Goal: Information Seeking & Learning: Check status

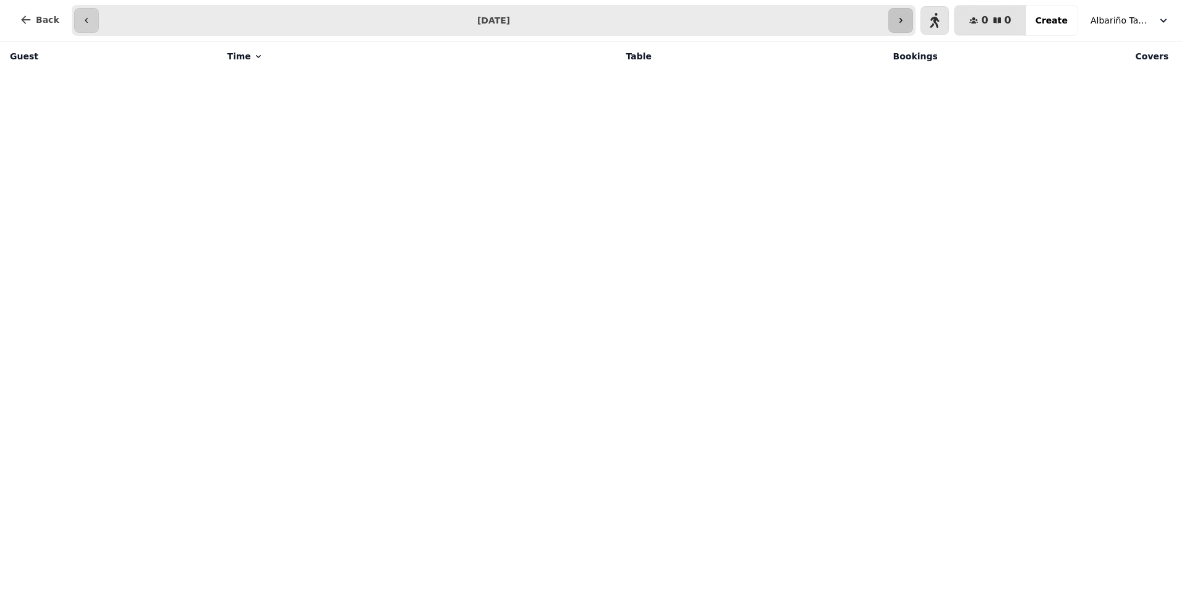
click at [906, 20] on icon "button" at bounding box center [901, 20] width 10 height 10
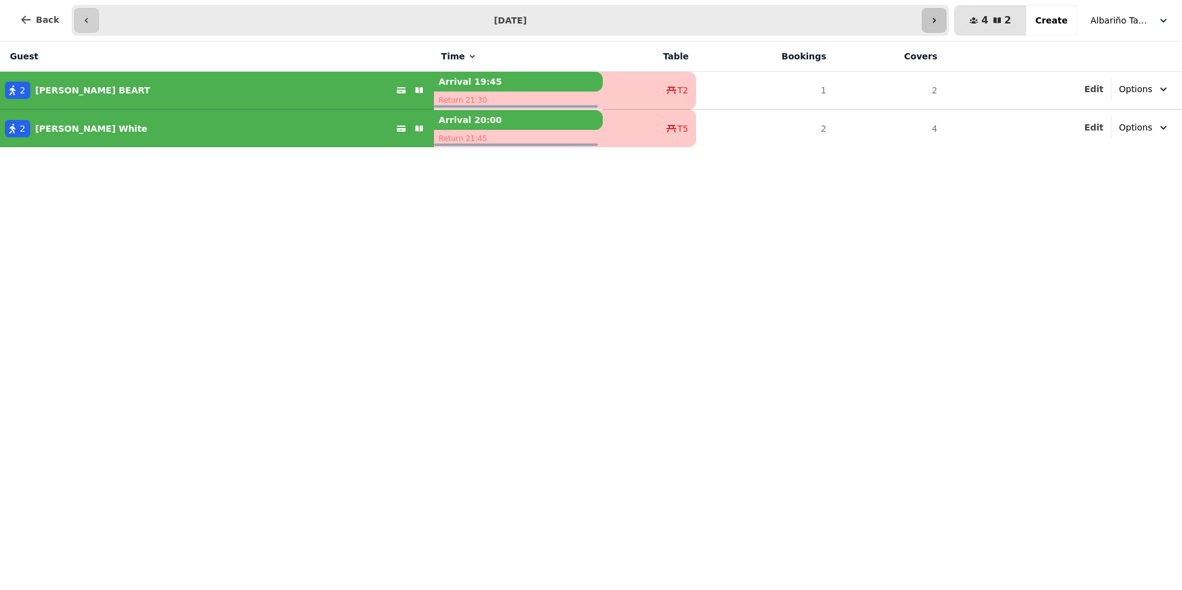
click at [913, 20] on input "**********" at bounding box center [510, 21] width 819 height 20
click at [947, 14] on button "button" at bounding box center [934, 20] width 25 height 25
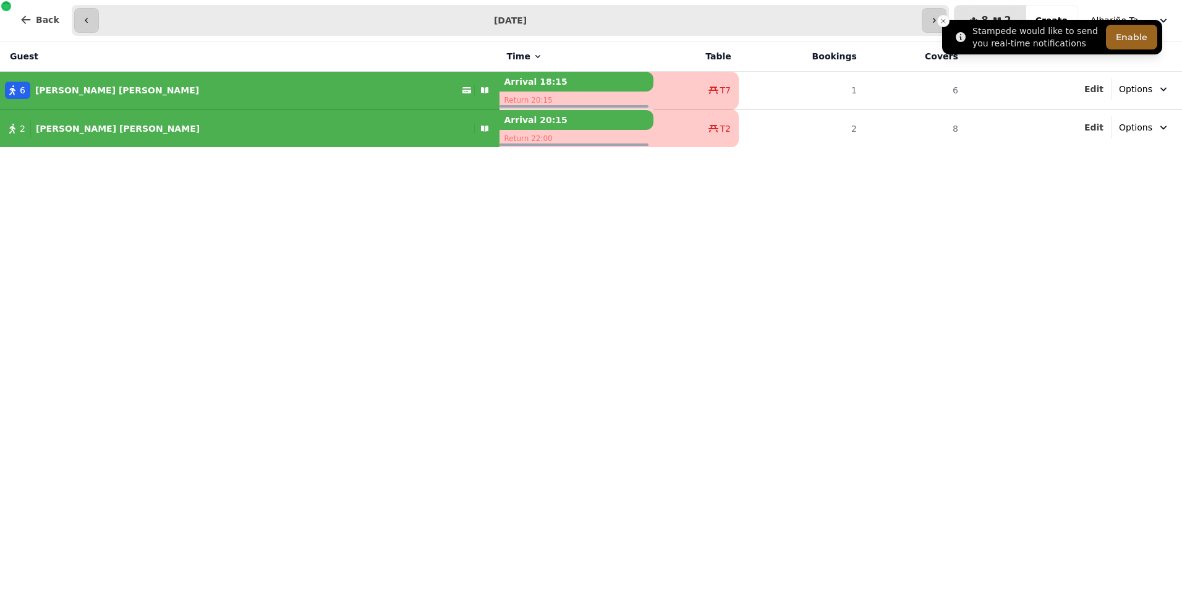
click at [1130, 34] on button "Enable" at bounding box center [1131, 37] width 51 height 25
click at [945, 22] on icon "Close toast" at bounding box center [943, 20] width 7 height 7
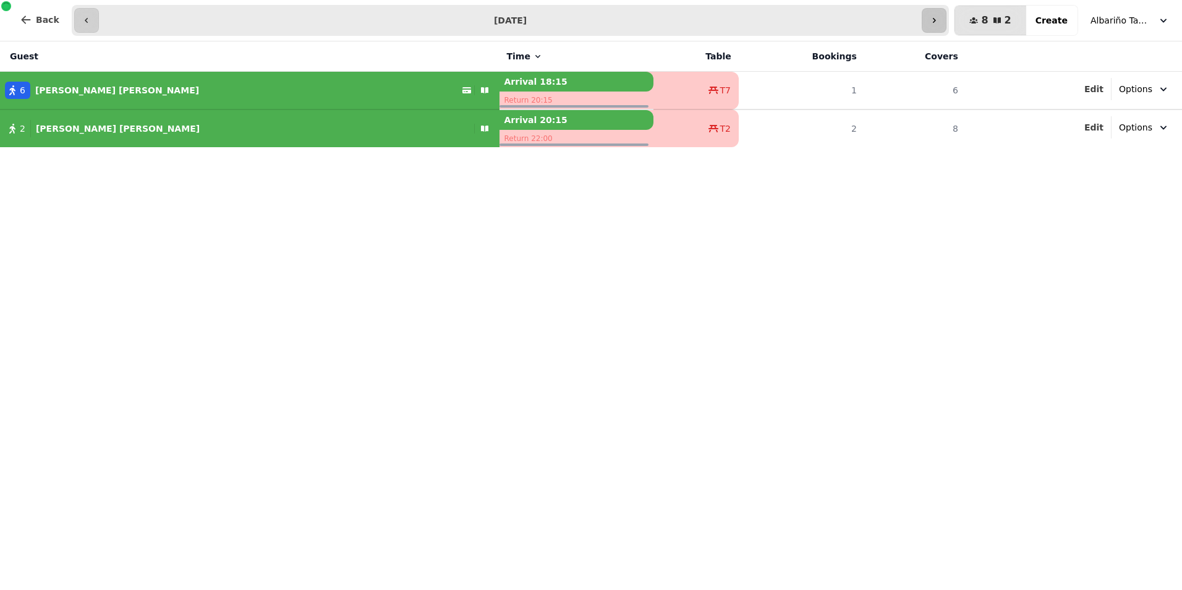
click at [939, 16] on icon "button" at bounding box center [934, 20] width 10 height 10
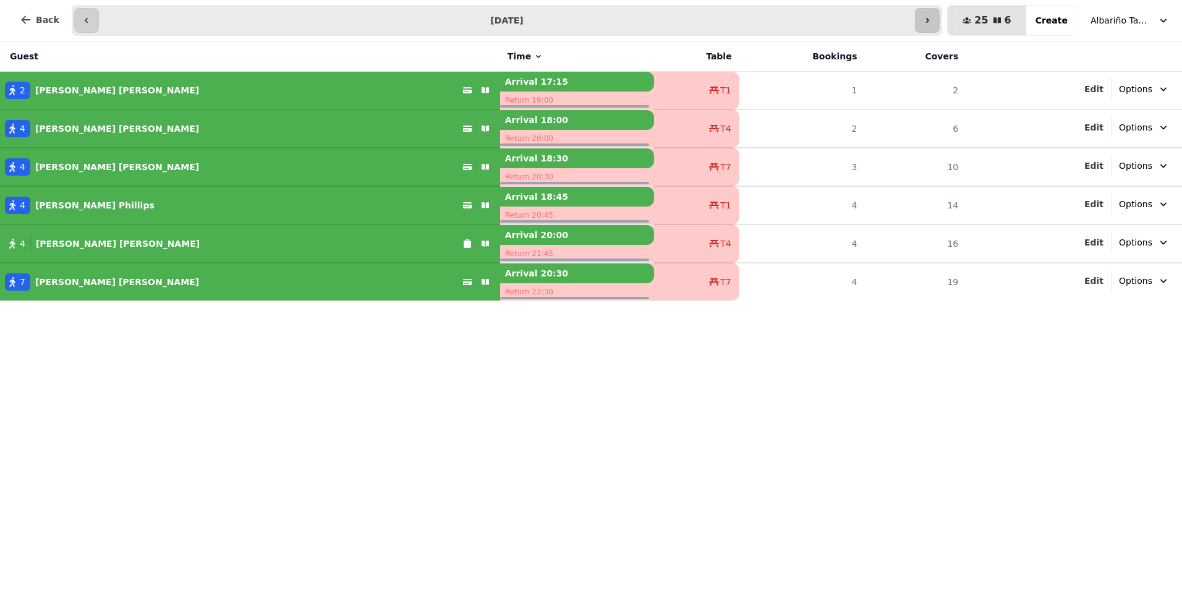
click at [932, 17] on icon "button" at bounding box center [928, 20] width 10 height 10
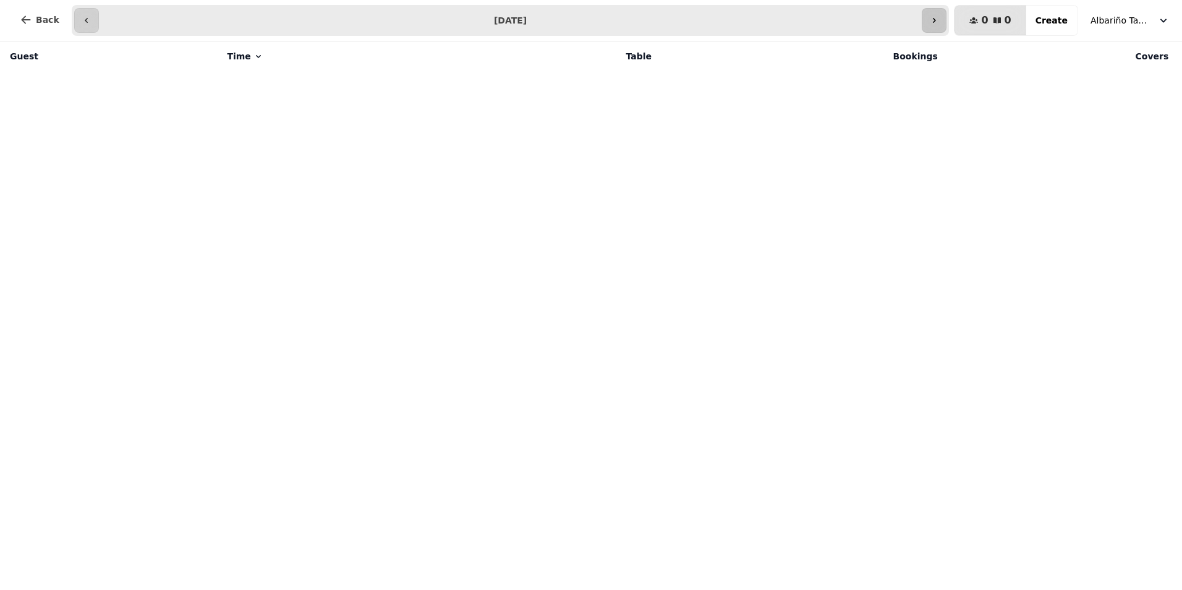
click at [939, 18] on icon "button" at bounding box center [934, 20] width 10 height 10
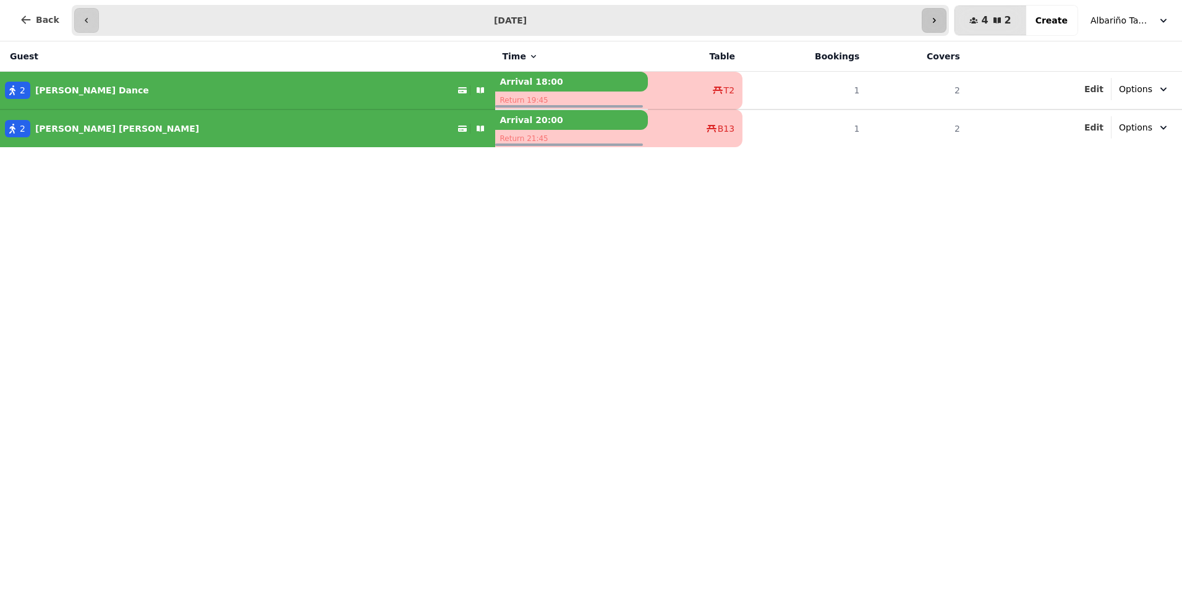
click at [939, 18] on icon "button" at bounding box center [934, 20] width 10 height 10
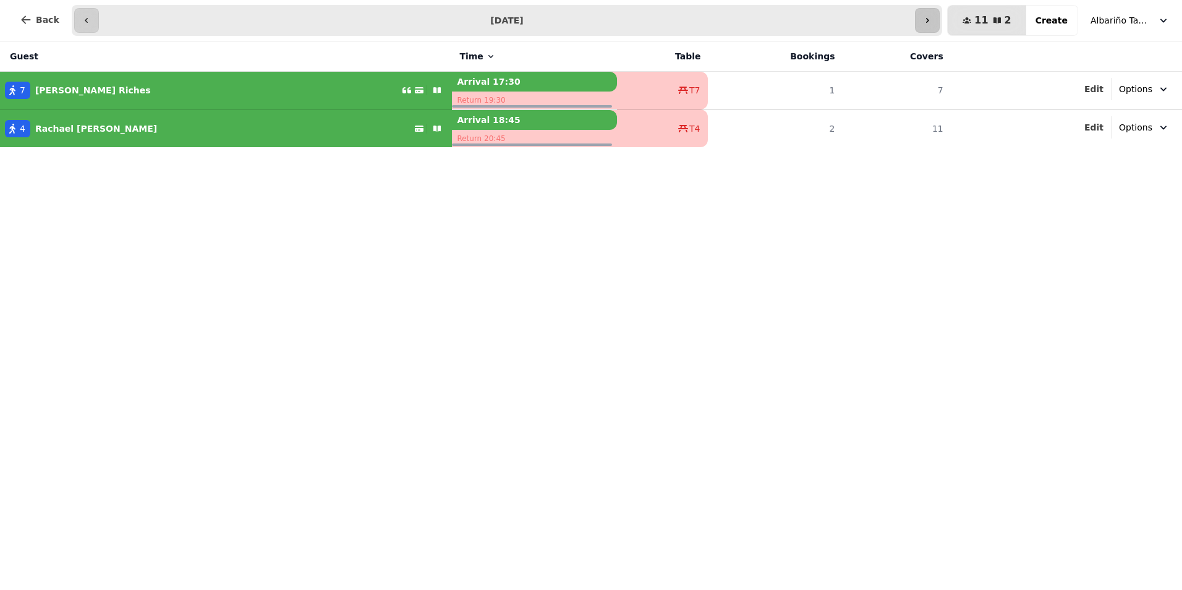
click at [932, 17] on icon "button" at bounding box center [928, 20] width 10 height 10
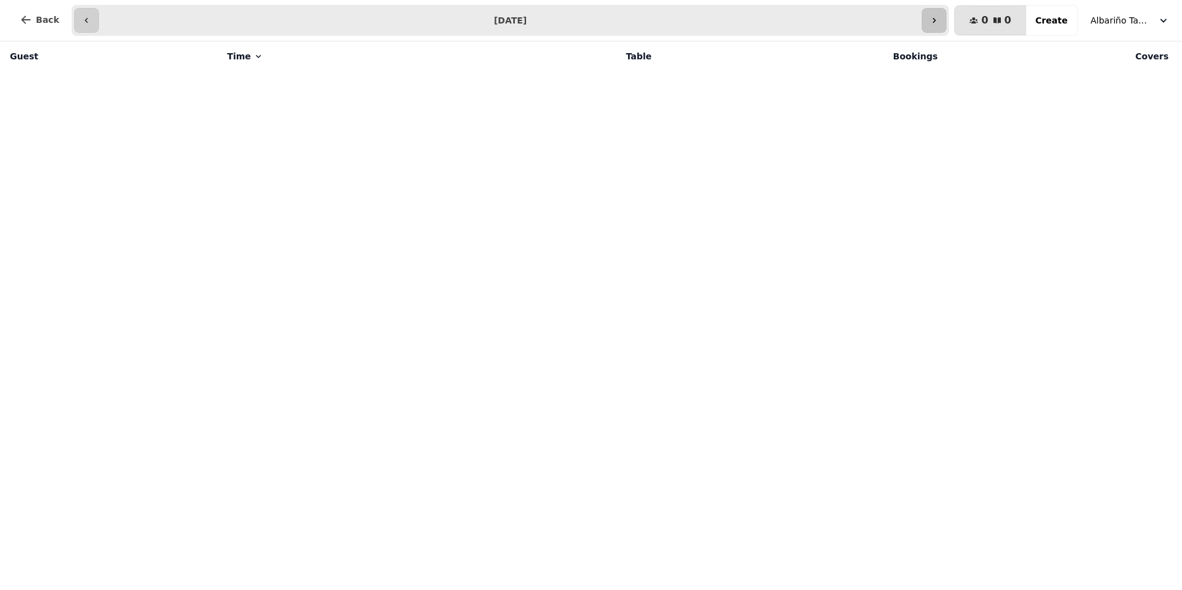
click at [939, 17] on icon "button" at bounding box center [934, 20] width 10 height 10
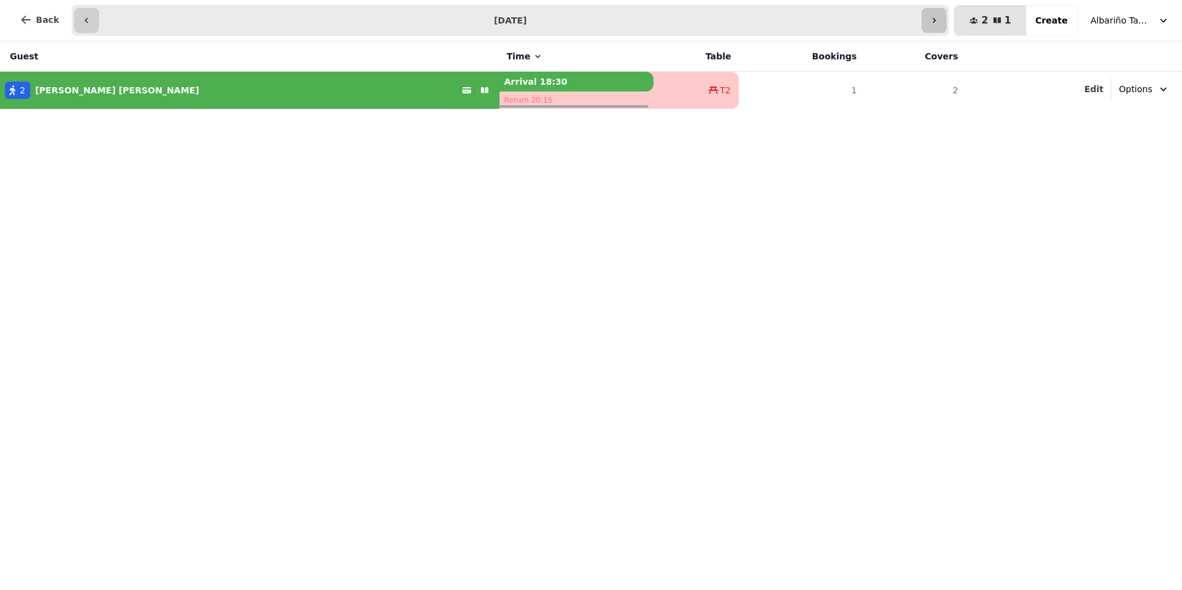
click at [939, 17] on icon "button" at bounding box center [934, 20] width 10 height 10
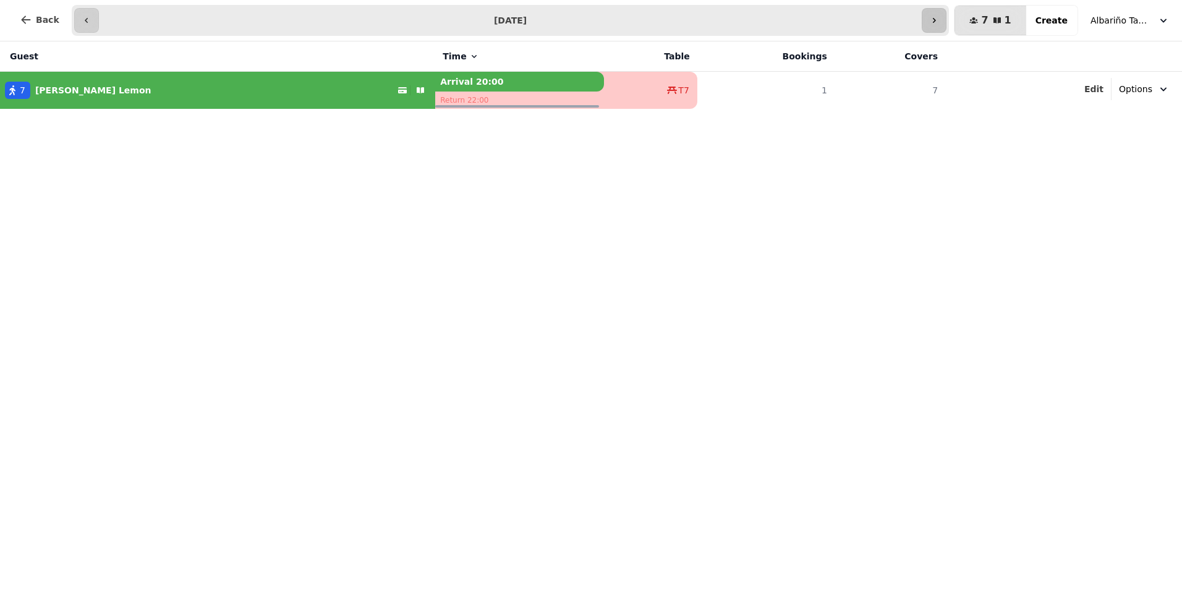
click at [939, 17] on icon "button" at bounding box center [934, 20] width 10 height 10
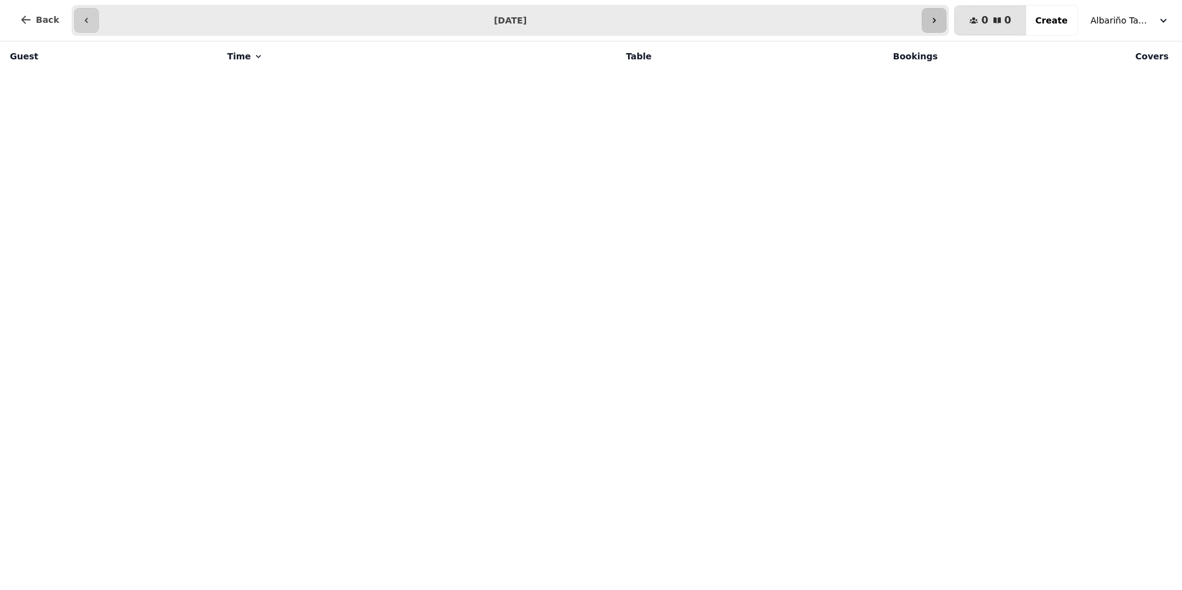
click at [939, 17] on icon "button" at bounding box center [934, 20] width 10 height 10
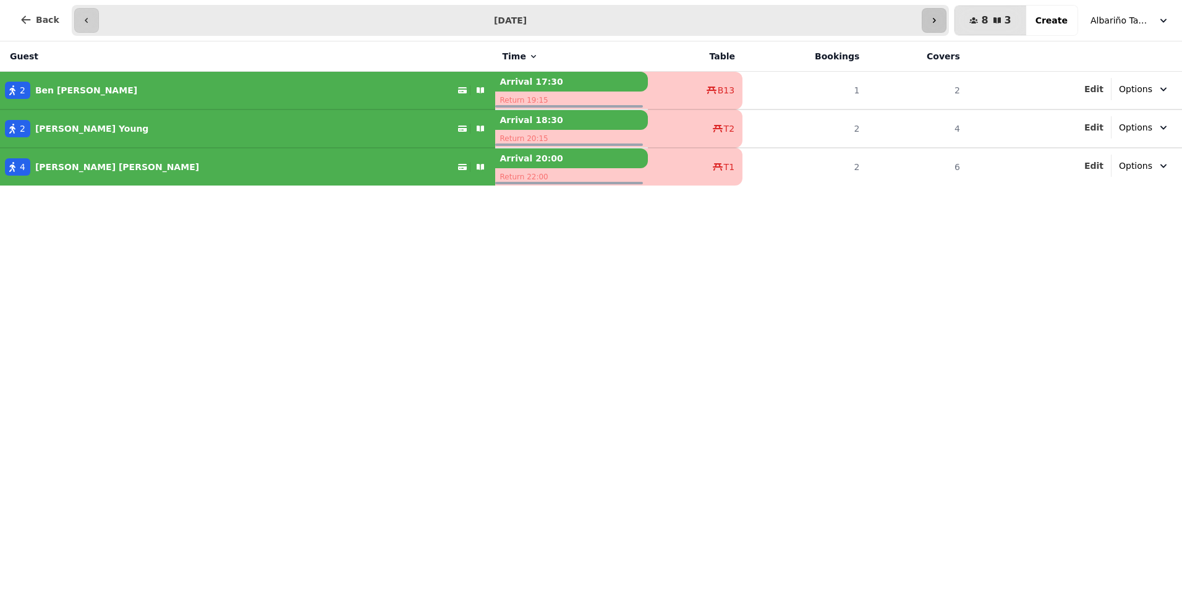
click at [939, 17] on icon "button" at bounding box center [934, 20] width 10 height 10
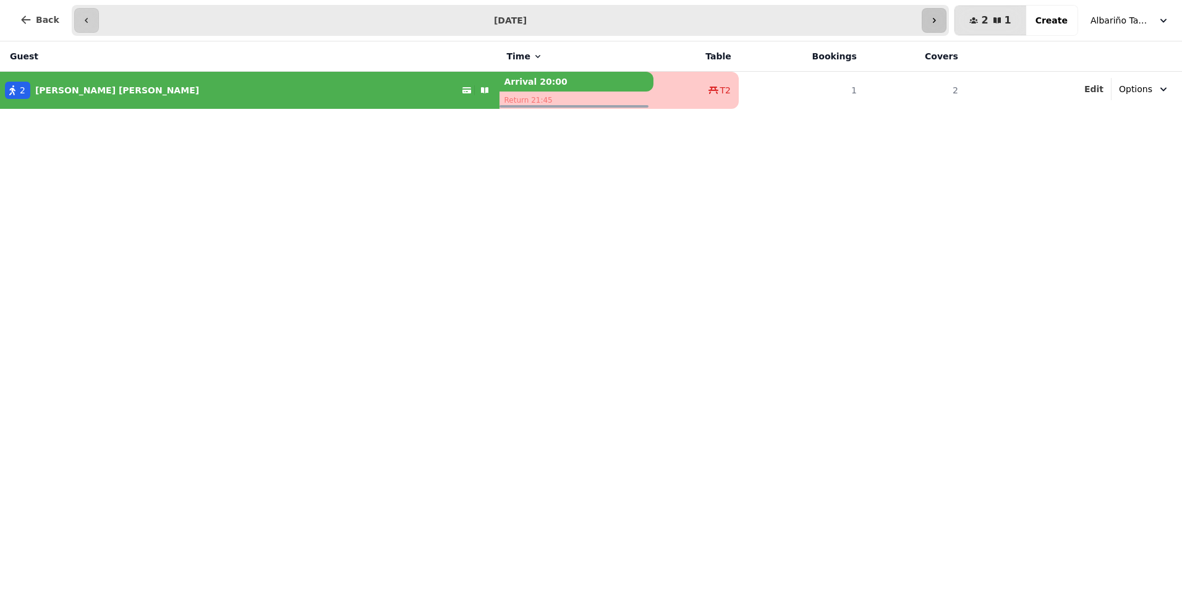
click at [939, 17] on icon "button" at bounding box center [934, 20] width 10 height 10
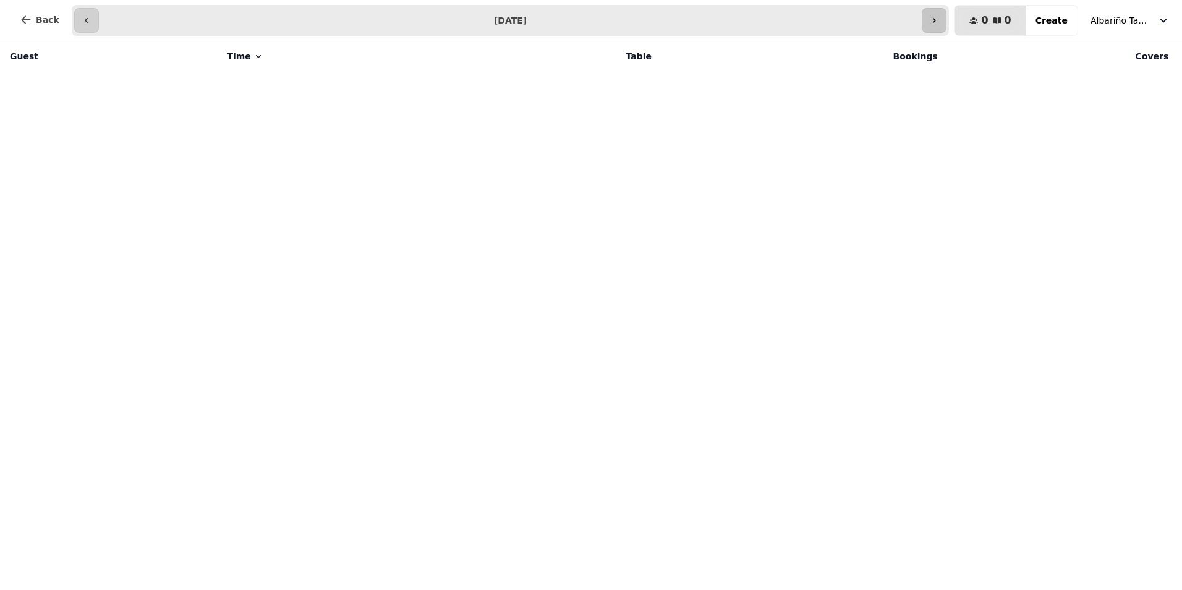
click at [939, 17] on icon "button" at bounding box center [934, 20] width 10 height 10
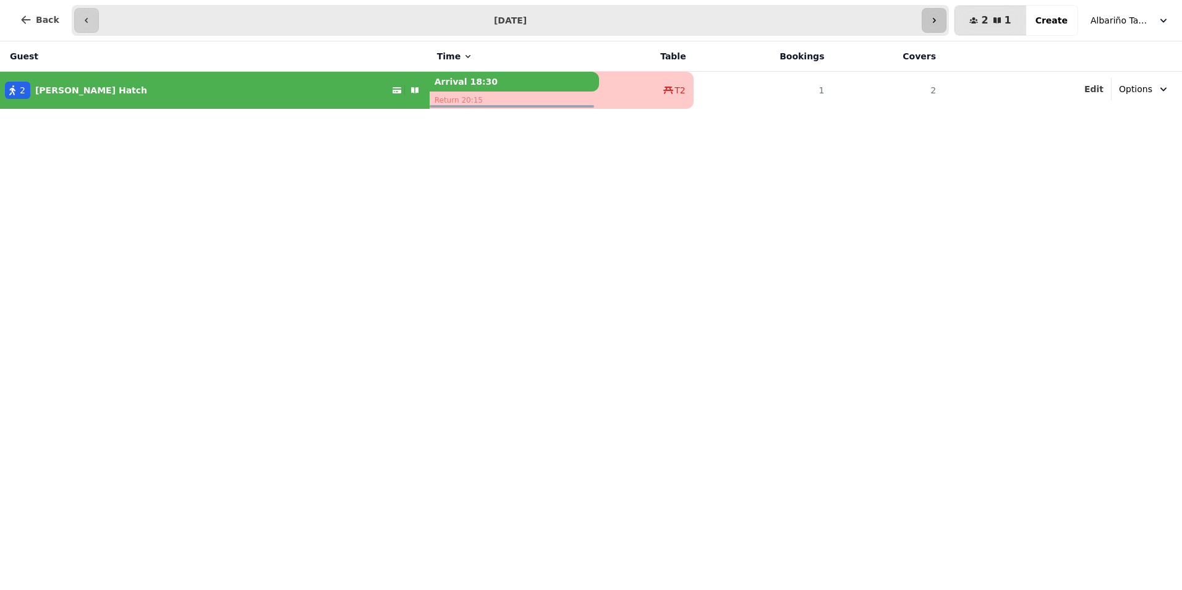
click at [939, 17] on icon "button" at bounding box center [934, 20] width 10 height 10
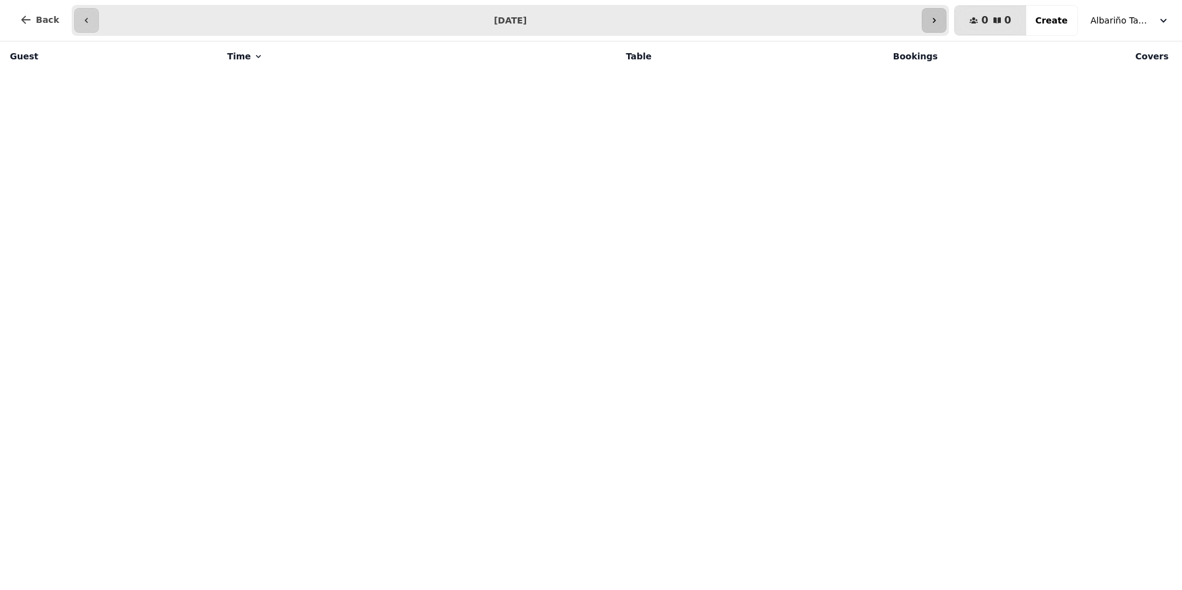
click at [939, 17] on icon "button" at bounding box center [934, 20] width 10 height 10
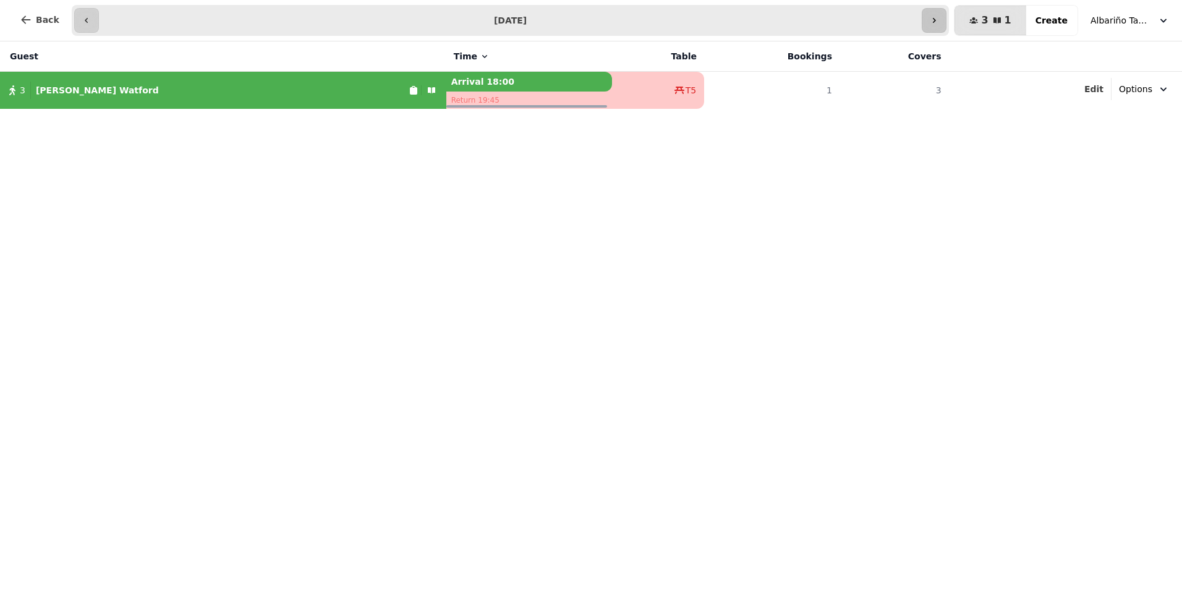
click at [939, 17] on icon "button" at bounding box center [934, 20] width 10 height 10
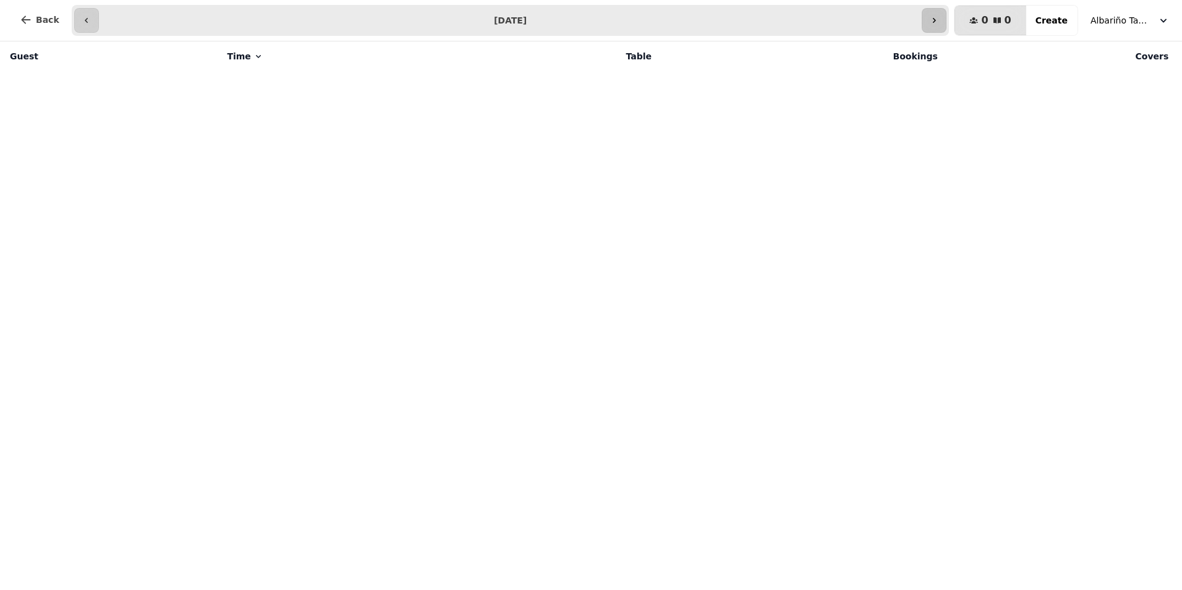
click at [939, 17] on icon "button" at bounding box center [934, 20] width 10 height 10
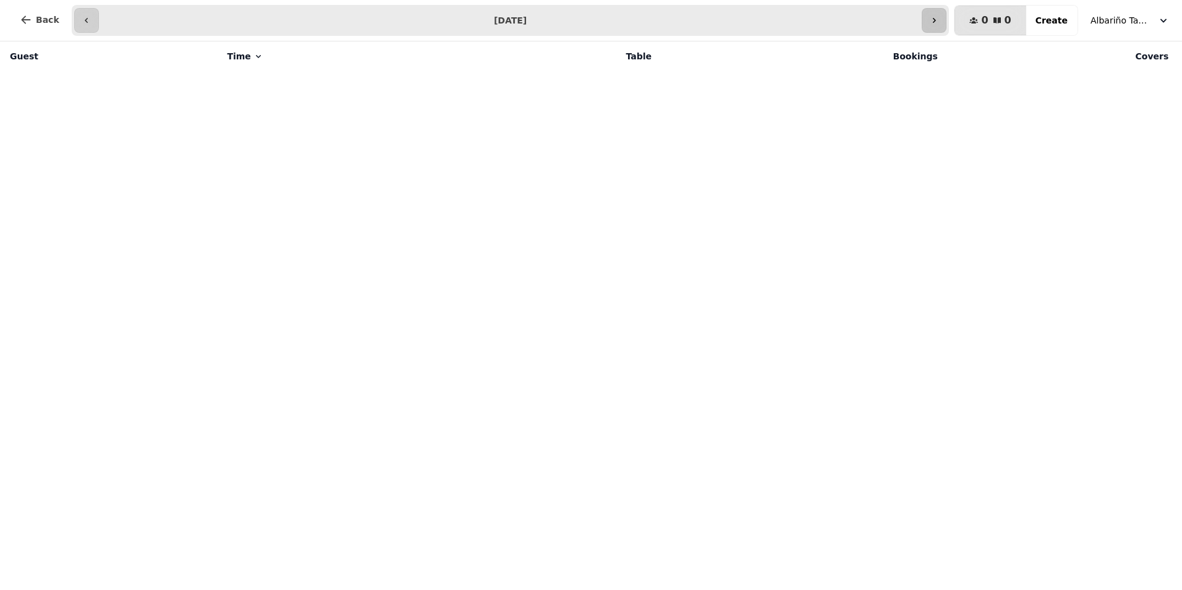
click at [939, 17] on icon "button" at bounding box center [934, 20] width 10 height 10
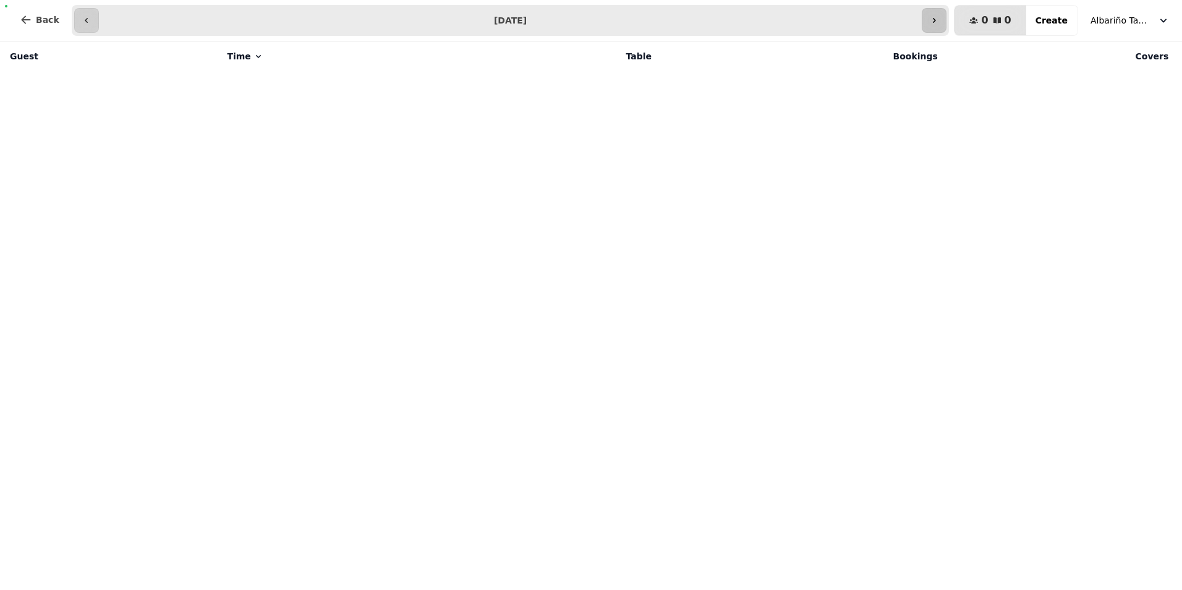
click at [939, 17] on icon "button" at bounding box center [934, 20] width 10 height 10
type input "**********"
click at [19, 17] on button "Back" at bounding box center [39, 20] width 59 height 30
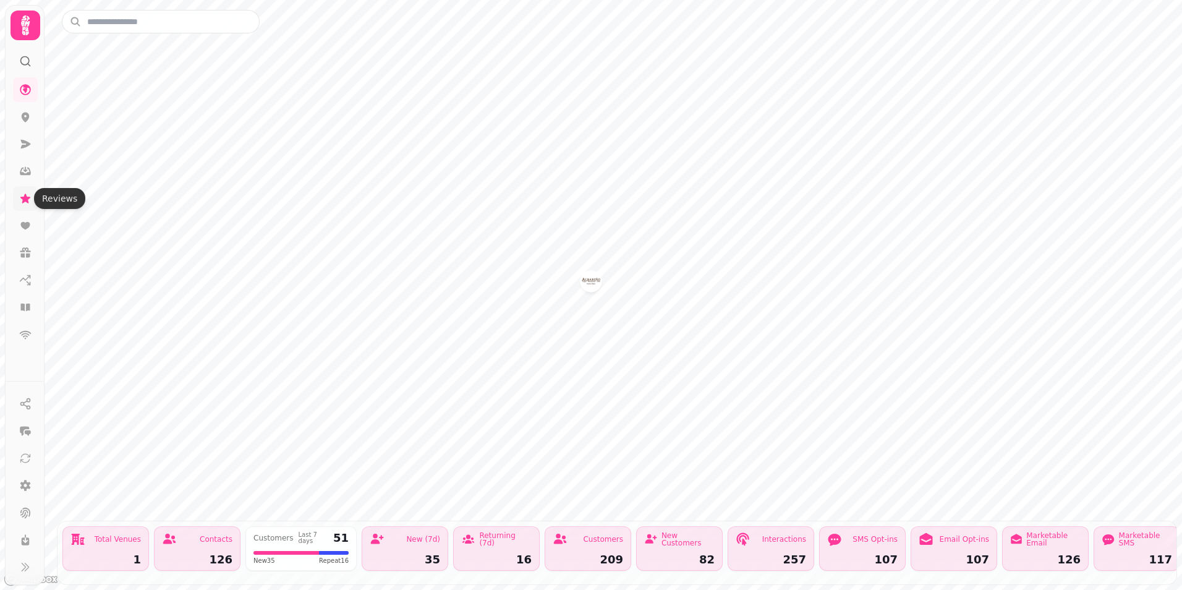
click at [30, 197] on icon at bounding box center [25, 198] width 12 height 12
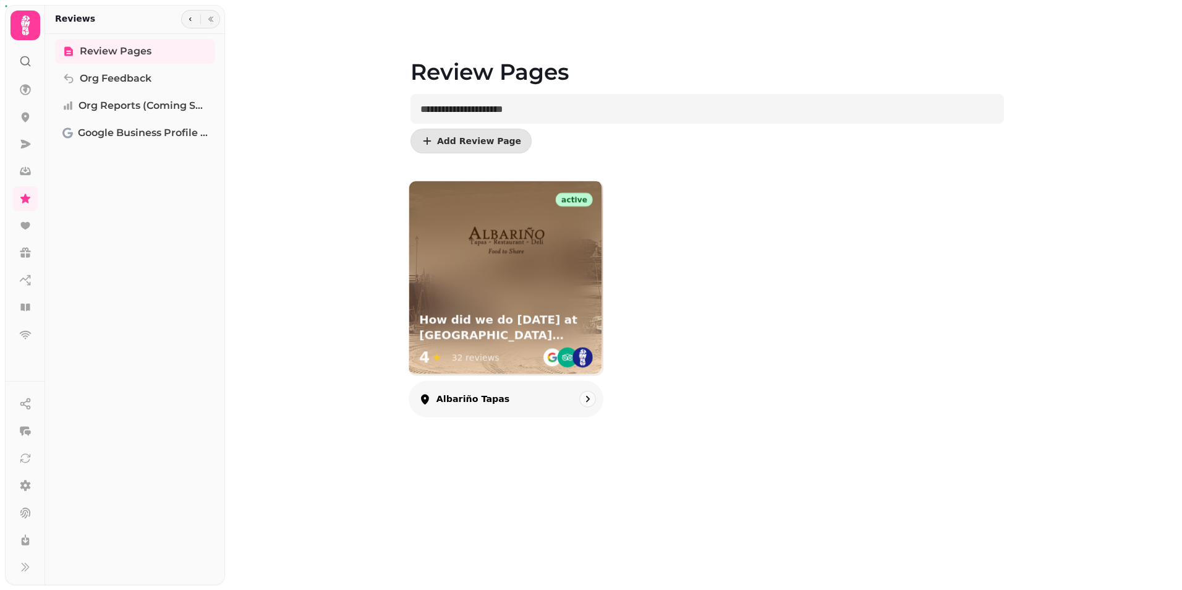
click at [470, 359] on div "32 reviews" at bounding box center [475, 357] width 48 height 12
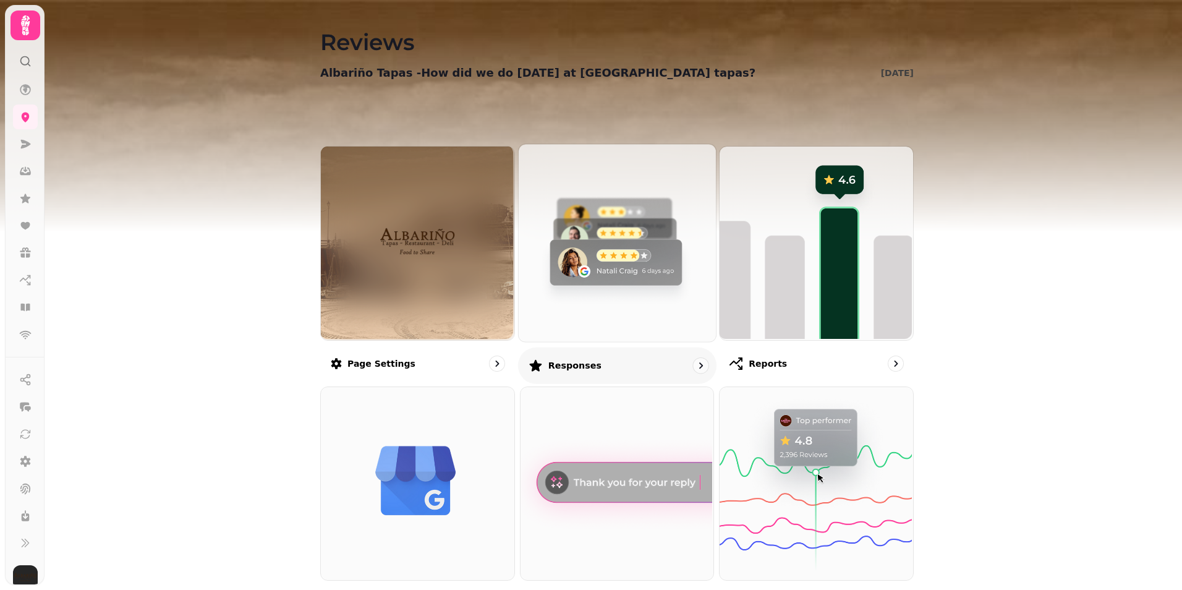
click at [579, 307] on img at bounding box center [615, 241] width 197 height 197
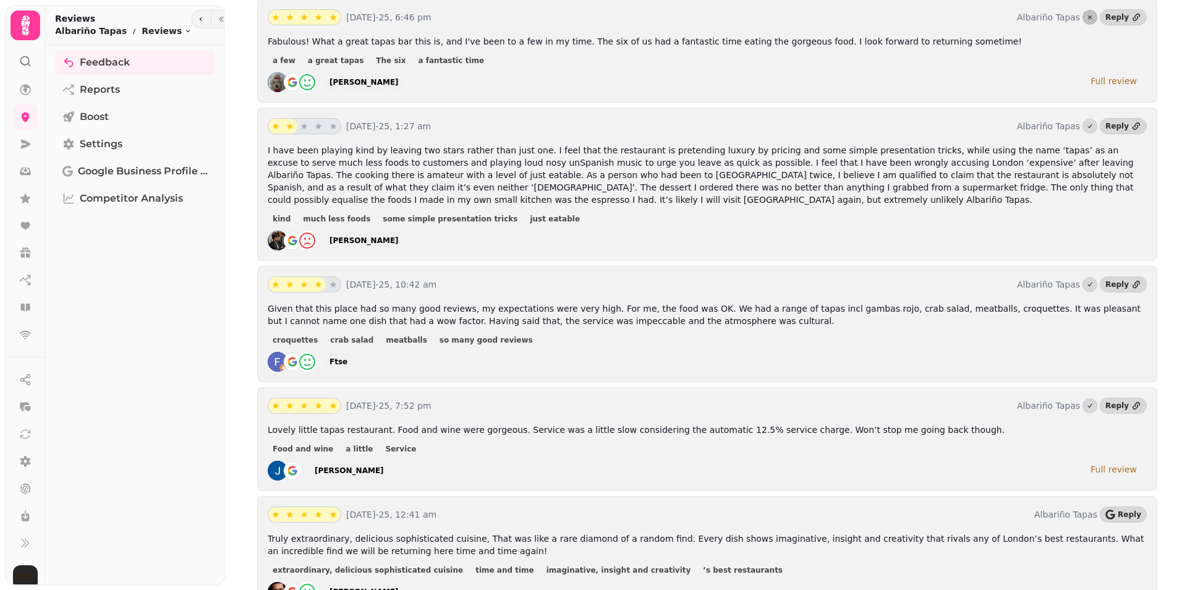
scroll to position [552, 0]
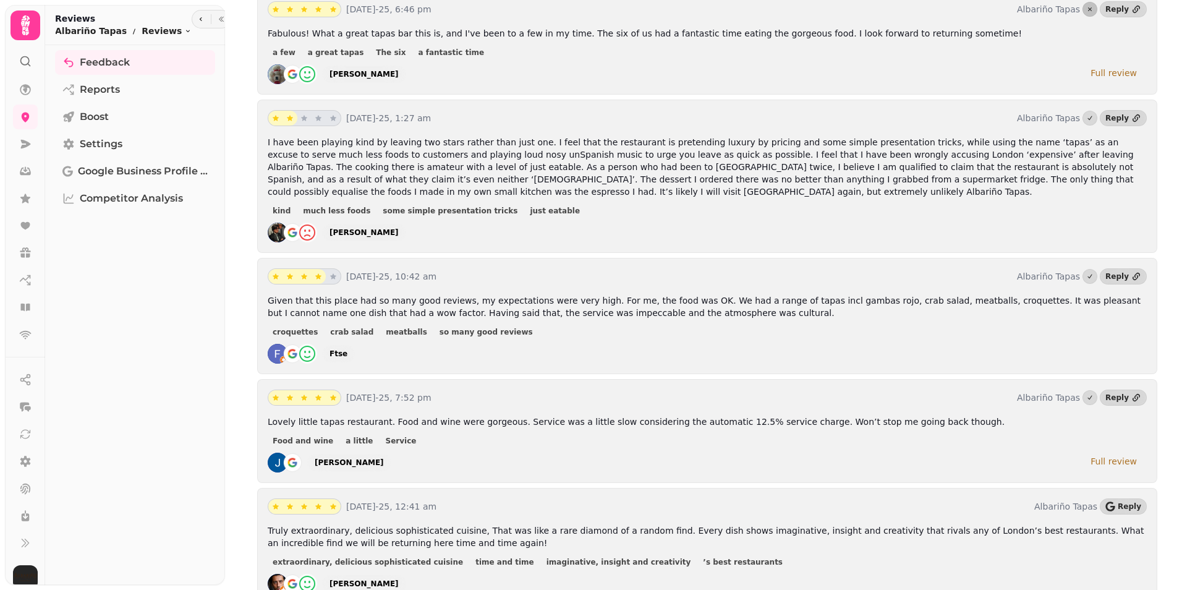
click at [1179, 41] on img at bounding box center [591, 154] width 1182 height 309
drag, startPoint x: 739, startPoint y: 91, endPoint x: 746, endPoint y: 149, distance: 58.5
click at [746, 149] on div "13th Aug-25, 1:27 am Albariño Tapas Reply I have been playing kind by leaving t…" at bounding box center [707, 176] width 900 height 153
drag, startPoint x: 1030, startPoint y: 26, endPoint x: 1084, endPoint y: 22, distance: 53.9
click at [1031, 27] on p "Fabulous! What a great tapas bar this is, and I've been to a few in my time. Th…" at bounding box center [707, 33] width 879 height 12
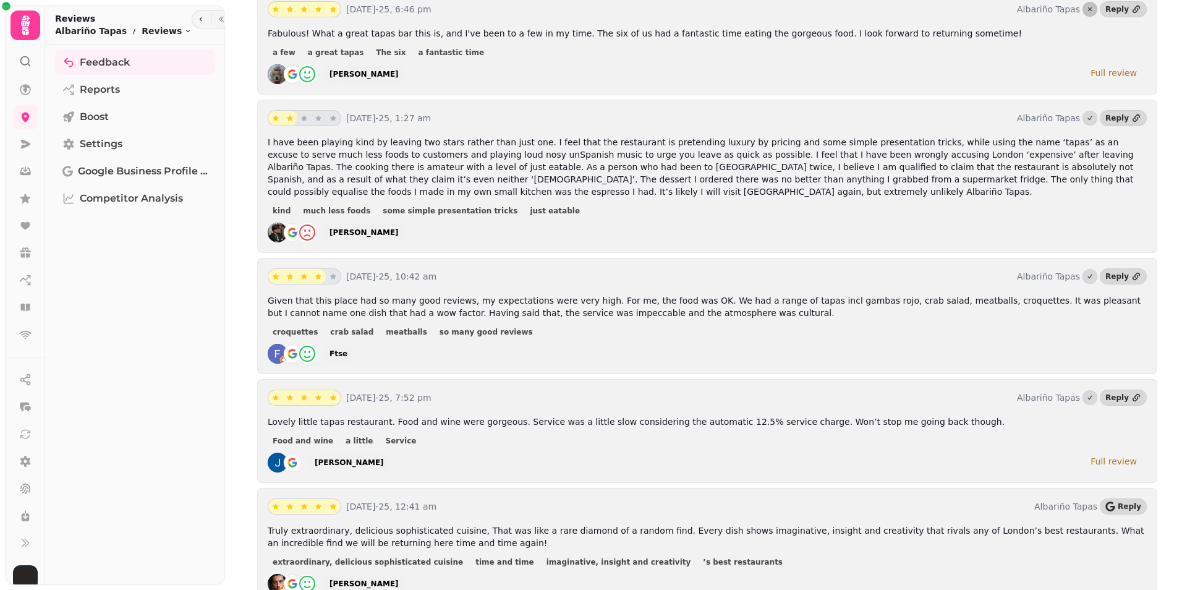
click at [1182, 11] on img at bounding box center [591, 154] width 1182 height 309
click at [1178, 5] on img at bounding box center [591, 154] width 1182 height 309
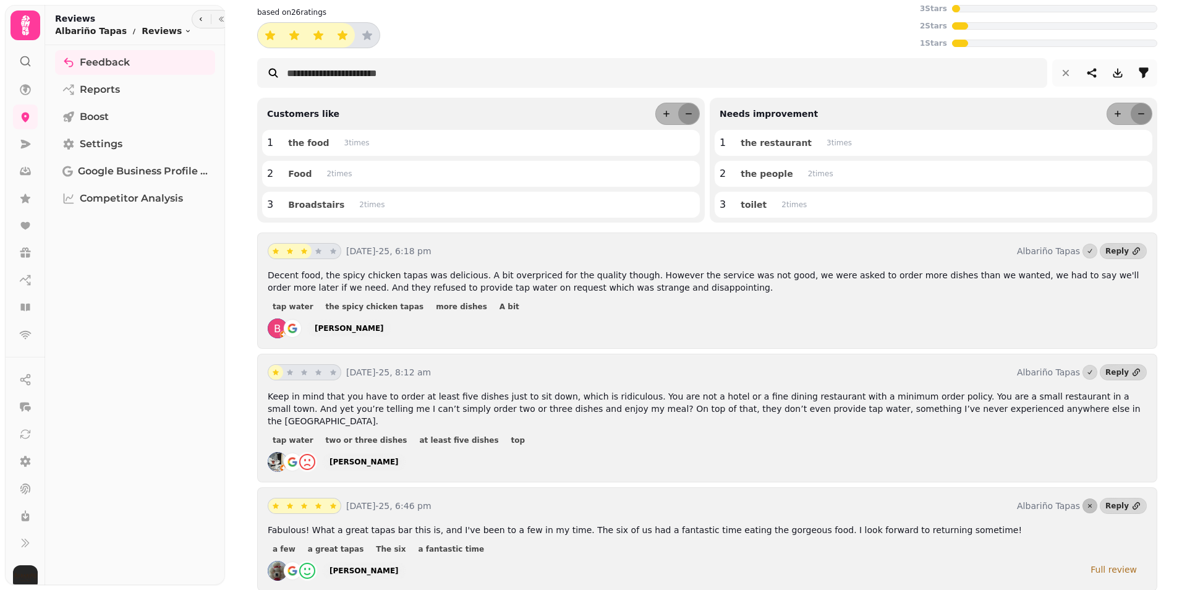
scroll to position [0, 0]
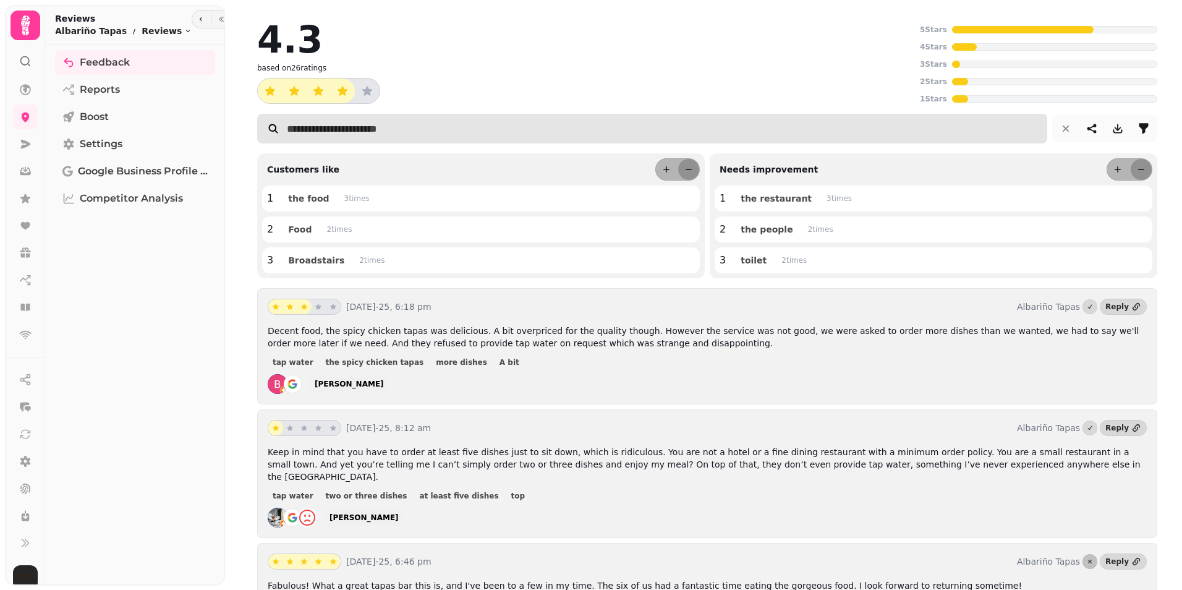
click at [702, 135] on input "text" at bounding box center [652, 129] width 790 height 30
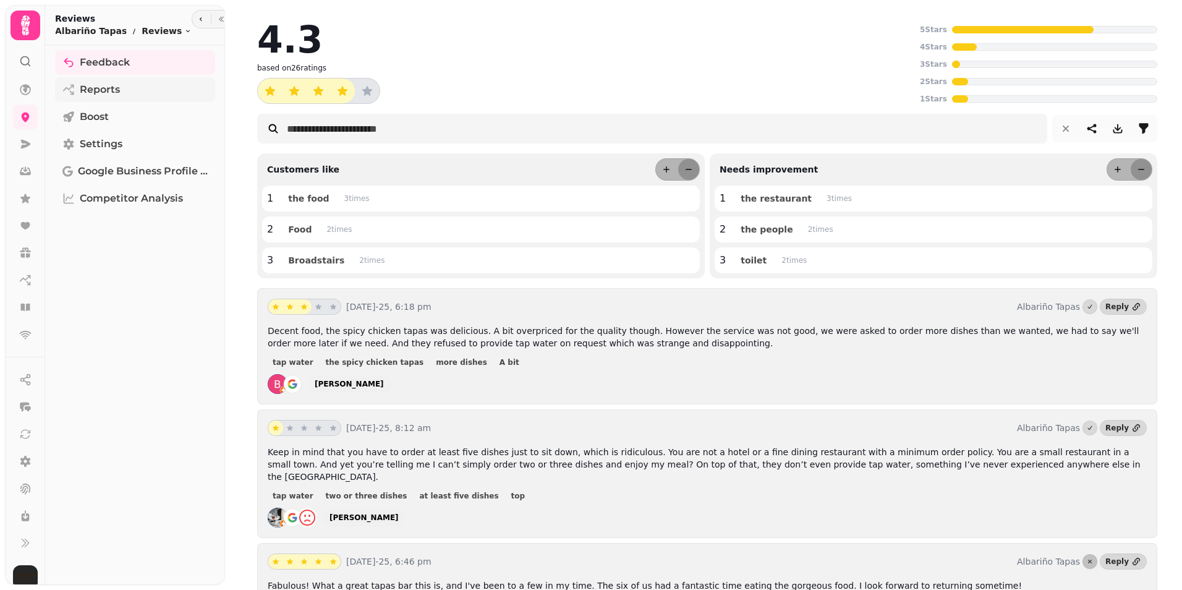
click at [103, 88] on span "Reports" at bounding box center [100, 89] width 40 height 15
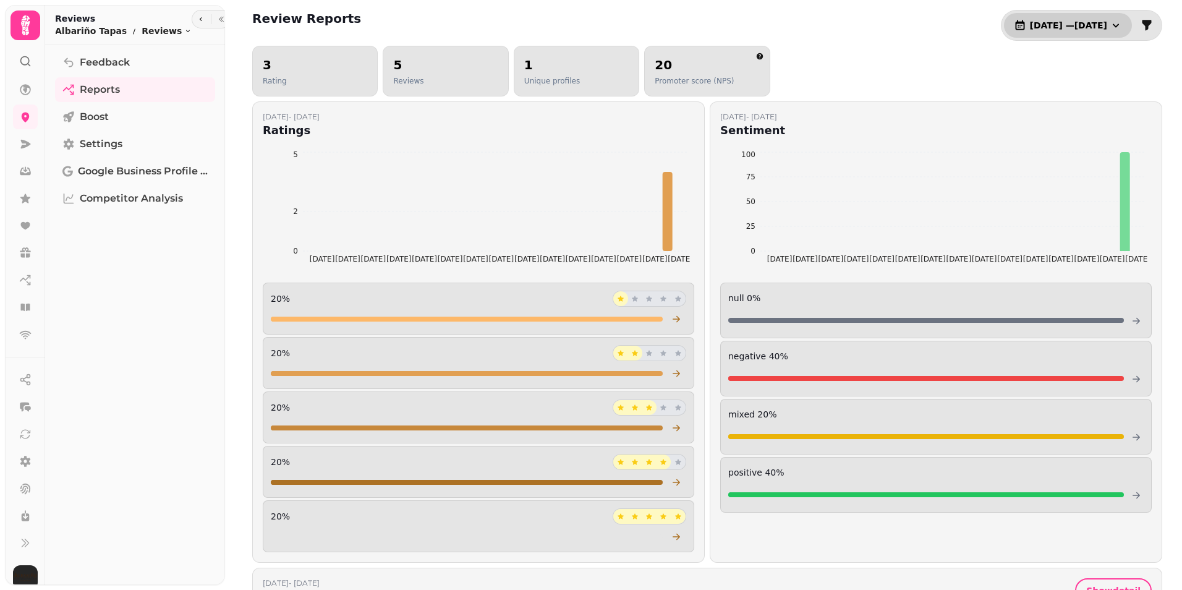
click at [1110, 22] on icon "button" at bounding box center [1116, 25] width 12 height 12
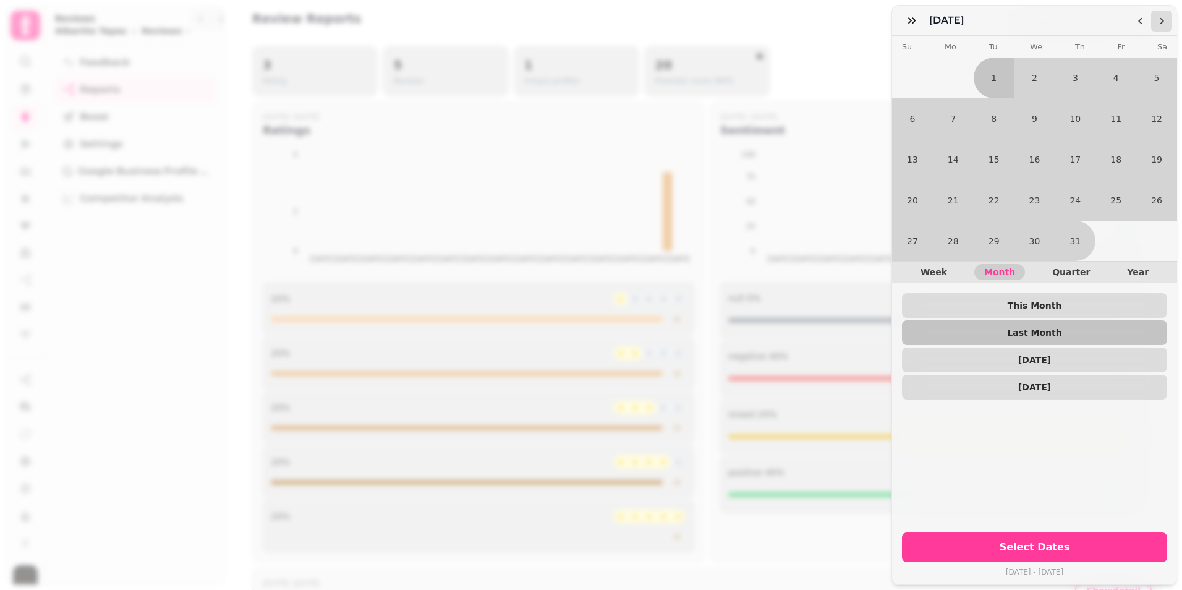
click at [1162, 20] on polygon "Go to the Next Month" at bounding box center [1162, 21] width 4 height 7
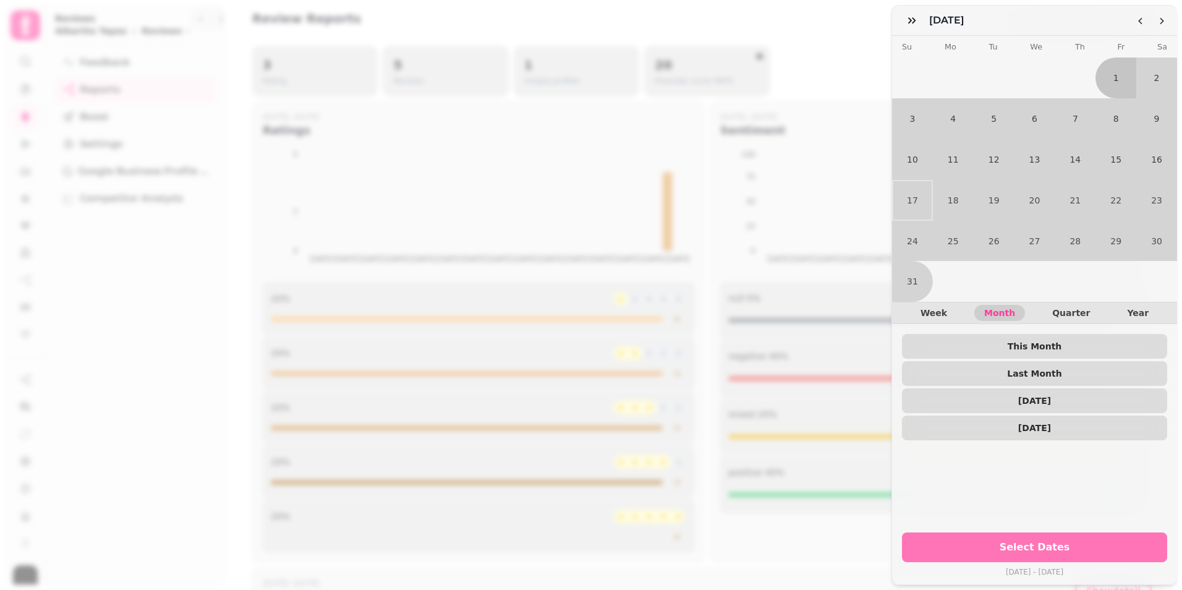
click at [1031, 543] on span "Select Dates" at bounding box center [1035, 547] width 236 height 10
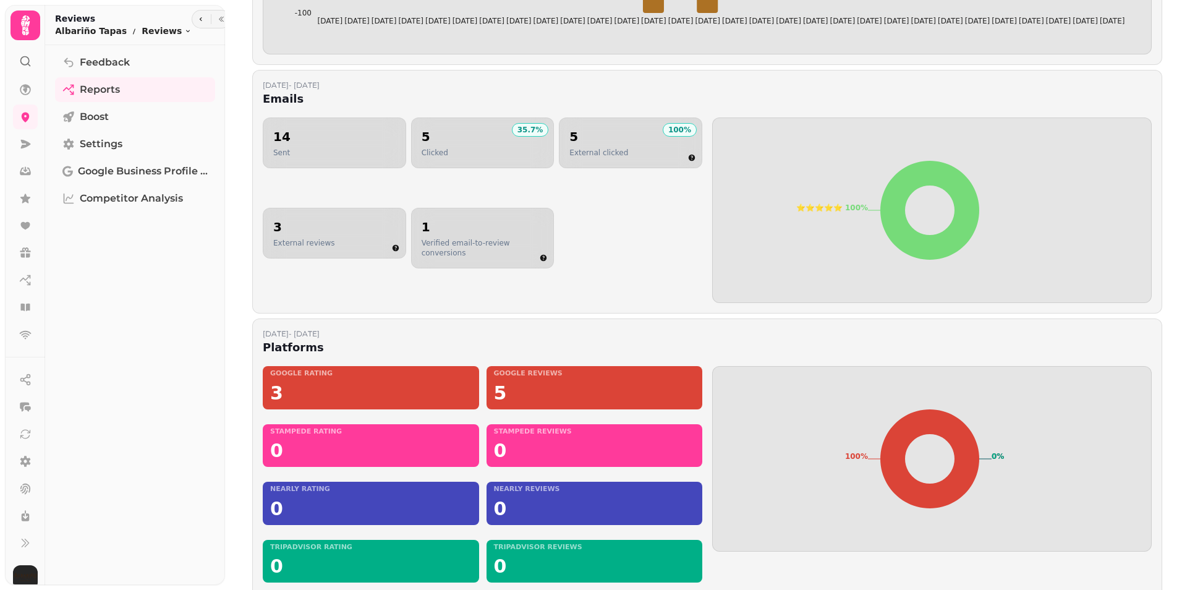
scroll to position [705, 0]
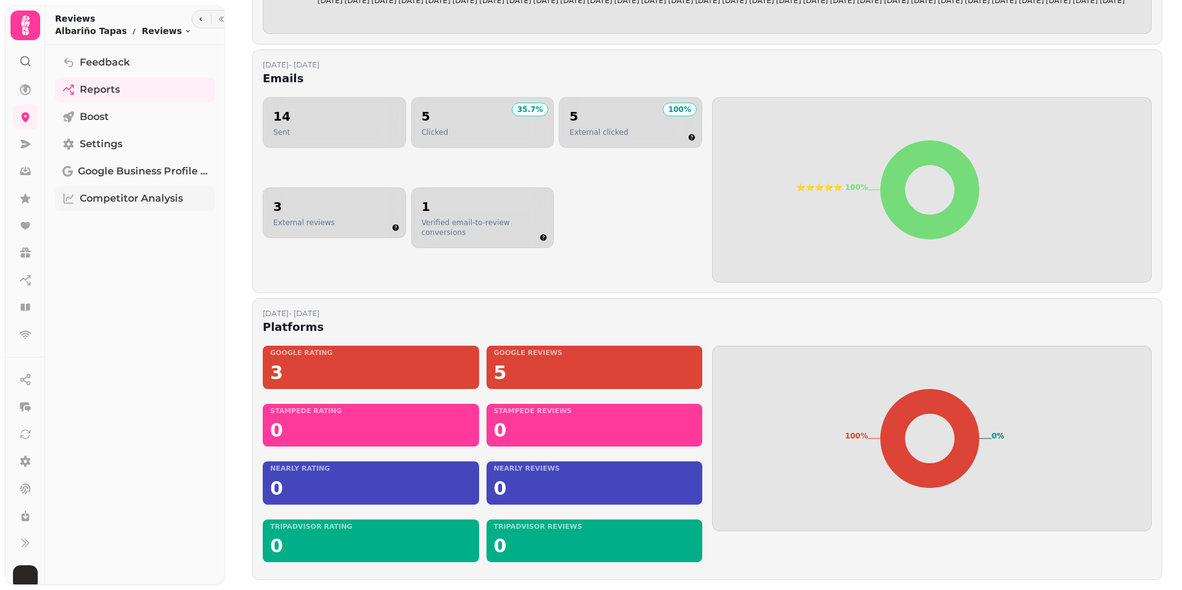
click at [118, 202] on span "Competitor Analysis" at bounding box center [131, 198] width 103 height 15
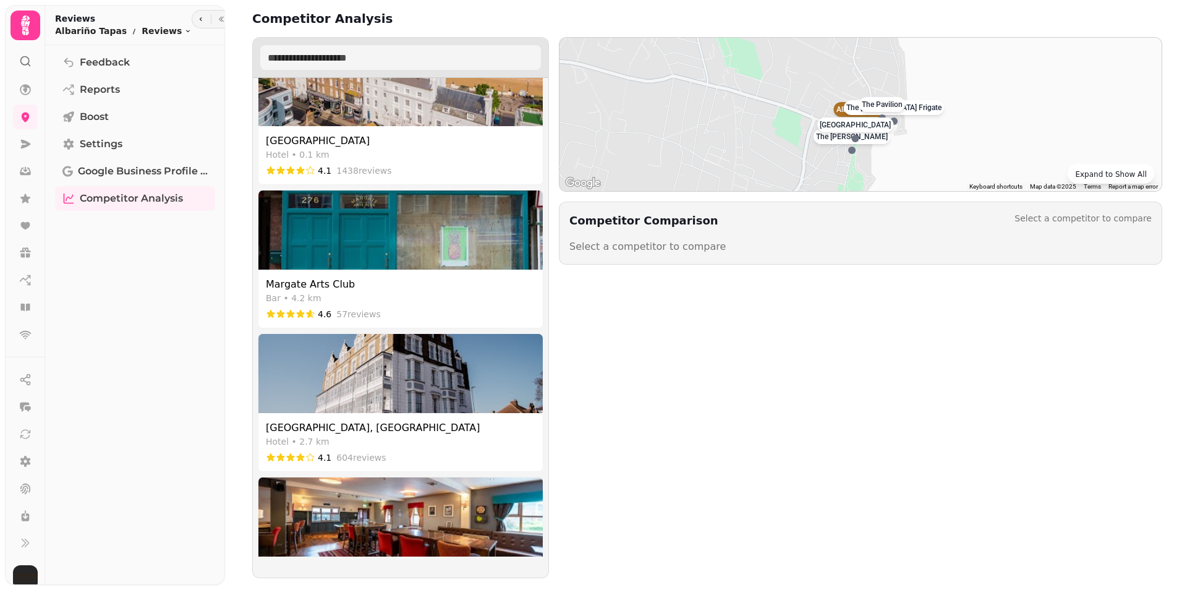
scroll to position [2086, 0]
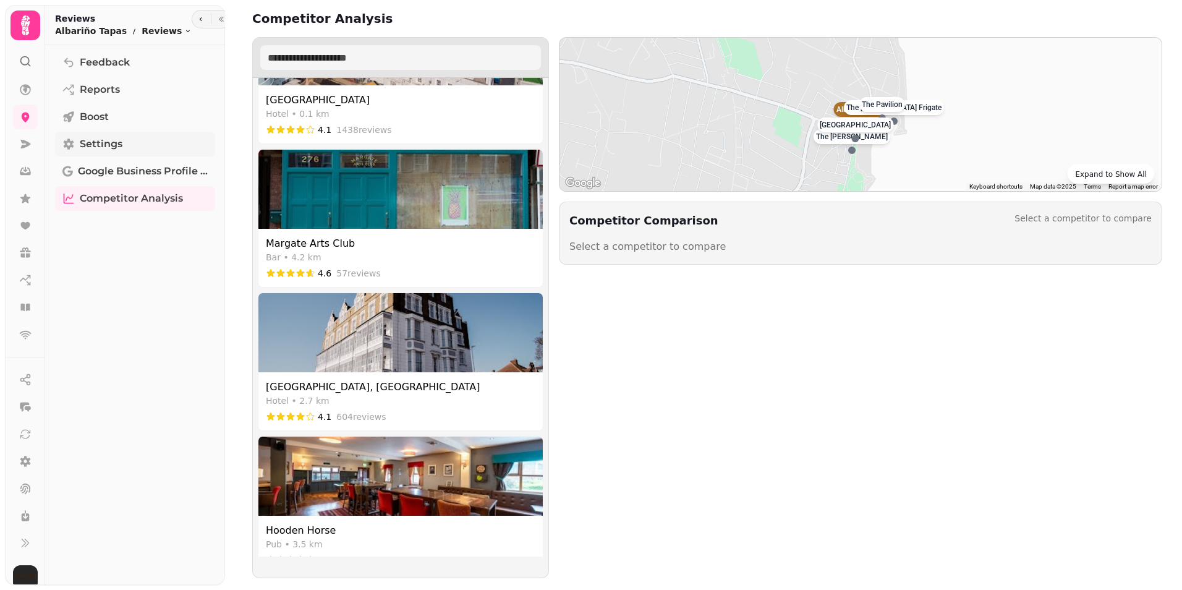
click at [86, 145] on span "Settings" at bounding box center [101, 144] width 43 height 15
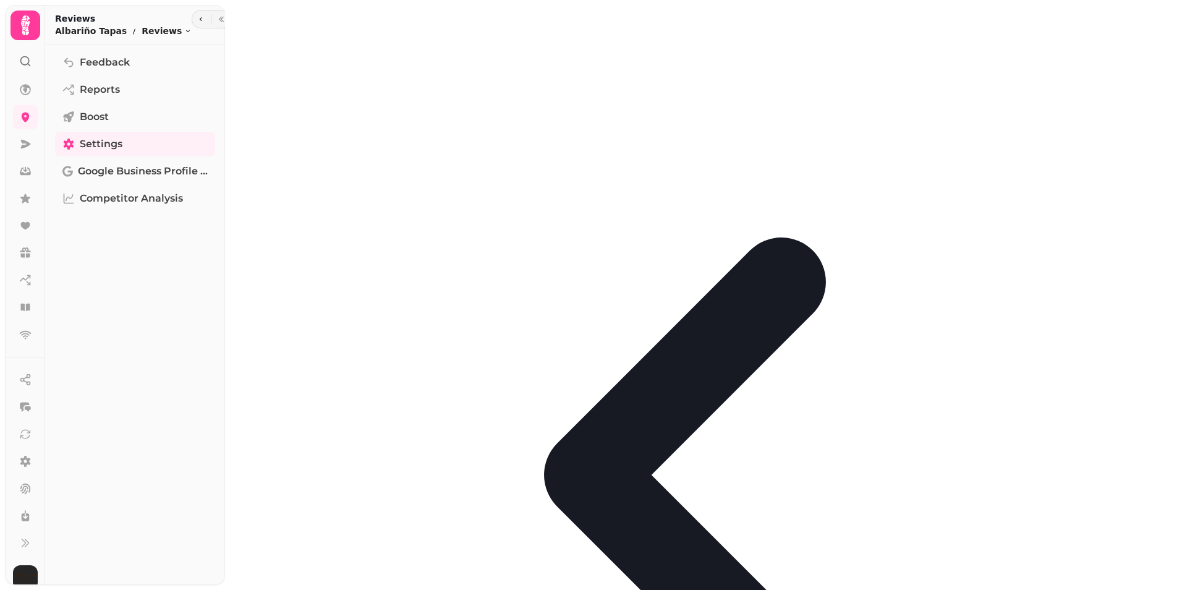
scroll to position [45, 0]
click at [119, 59] on span "Feedback" at bounding box center [105, 62] width 50 height 15
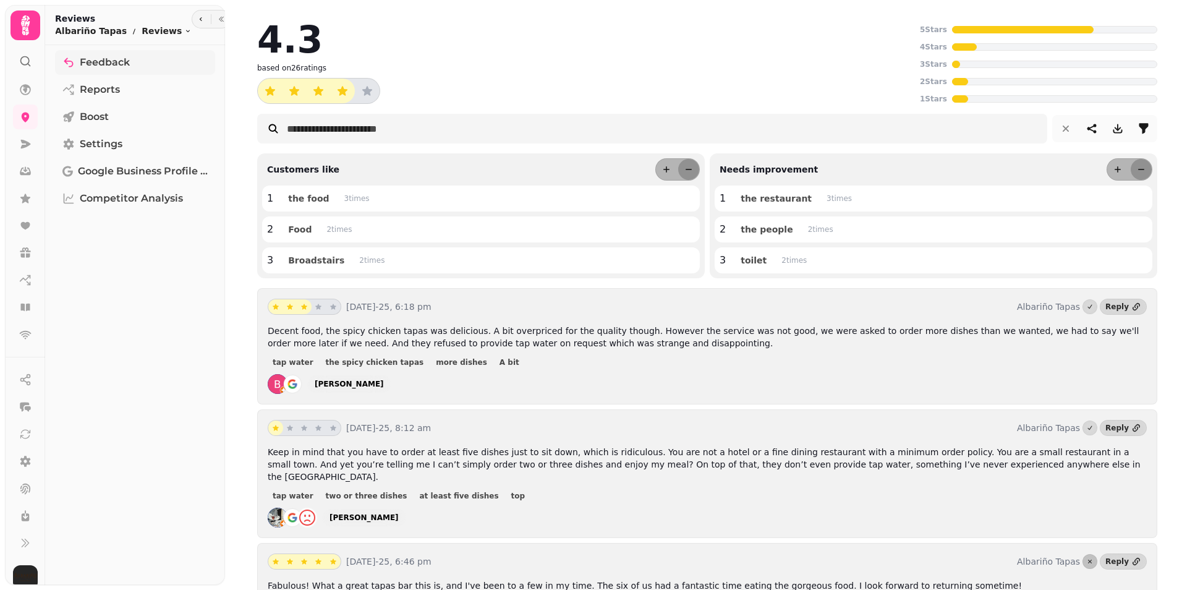
click at [119, 59] on span "Feedback" at bounding box center [105, 62] width 50 height 15
click at [27, 197] on icon at bounding box center [25, 198] width 10 height 9
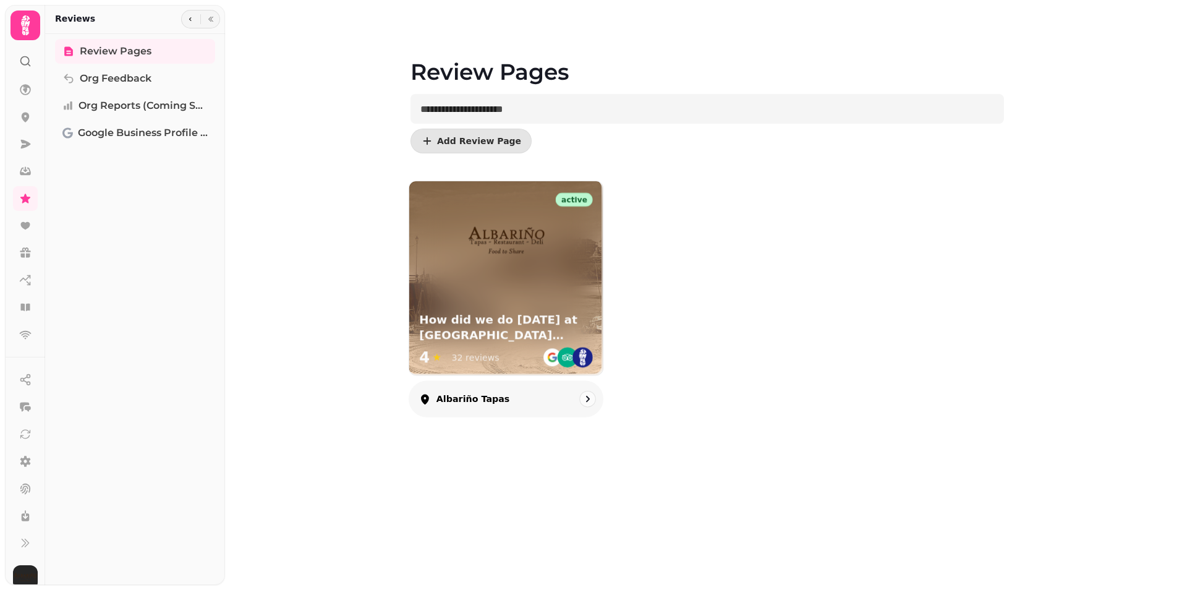
click at [589, 398] on icon "go to" at bounding box center [588, 399] width 4 height 6
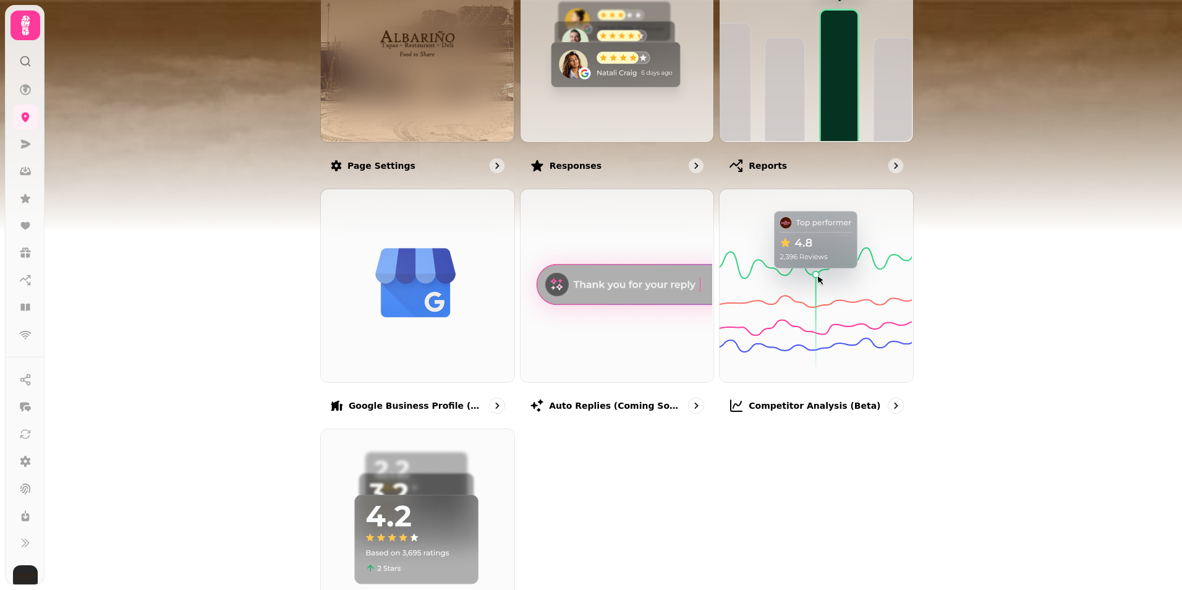
scroll to position [282, 0]
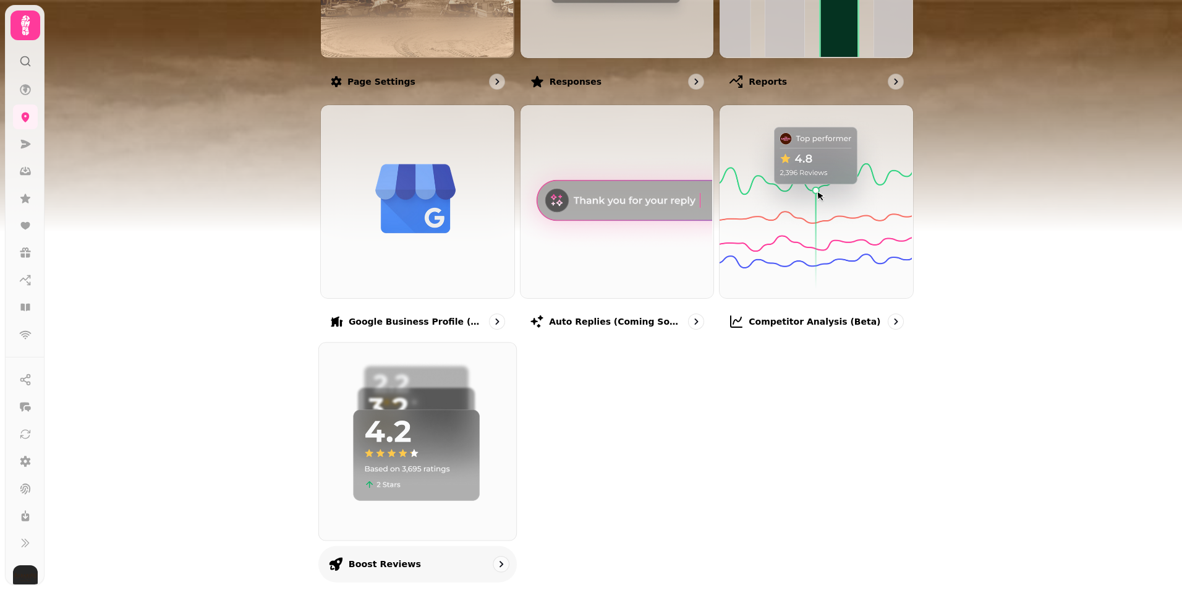
click at [495, 561] on icon "go to" at bounding box center [501, 564] width 12 height 12
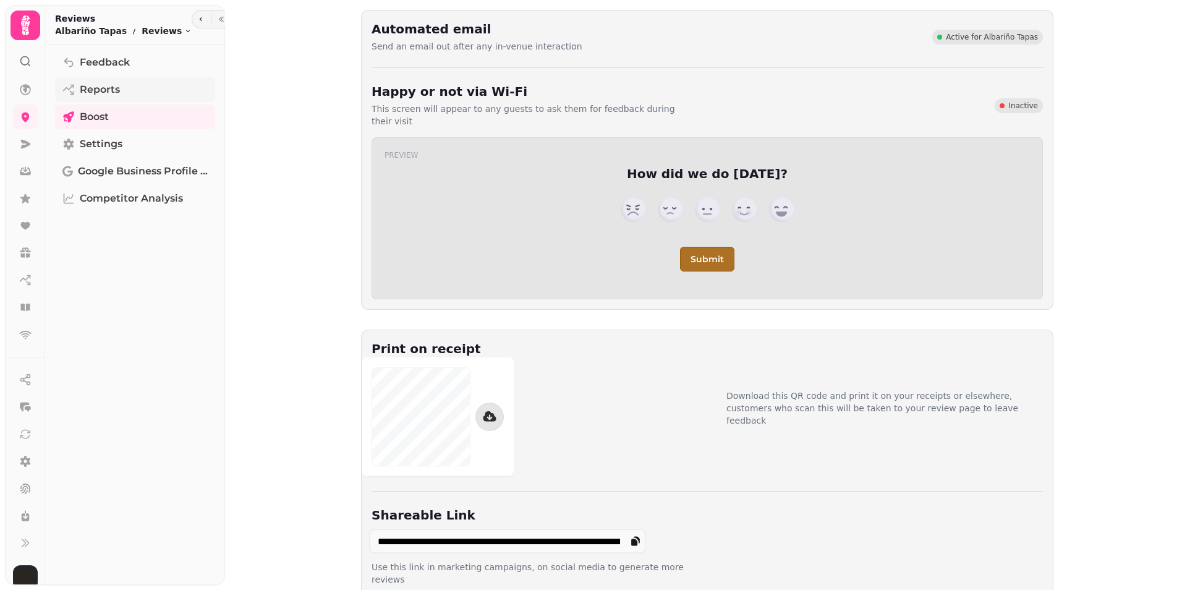
click at [100, 87] on span "Reports" at bounding box center [100, 89] width 40 height 15
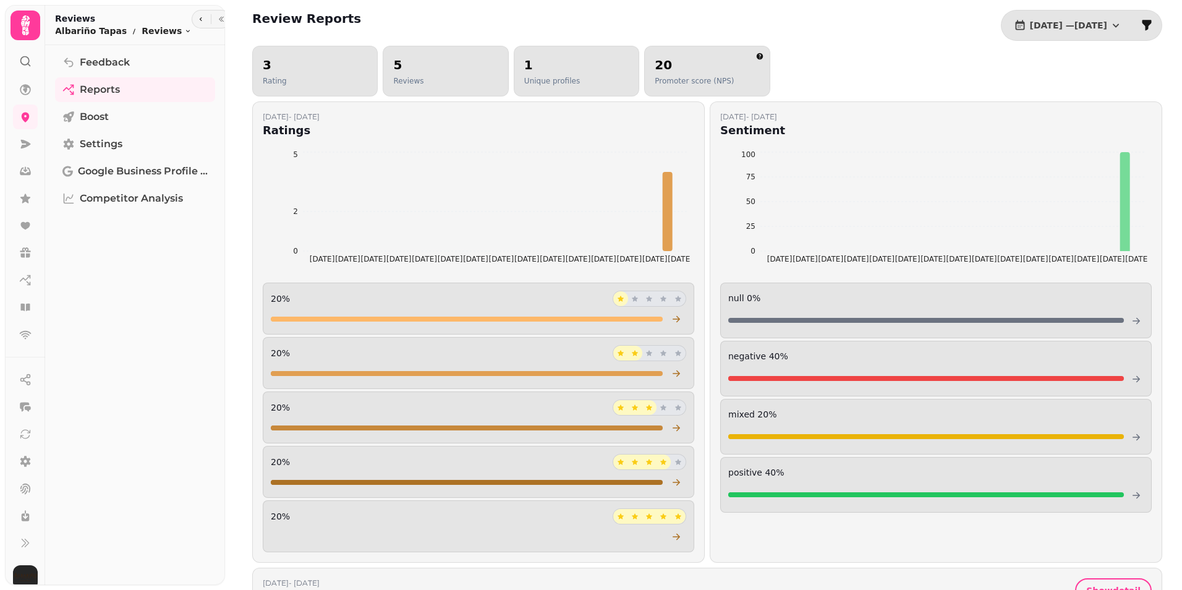
click at [399, 75] on div "5 Reviews" at bounding box center [408, 71] width 30 height 30
click at [394, 66] on h2 "5" at bounding box center [408, 64] width 30 height 17
click at [424, 70] on div "5 Reviews" at bounding box center [445, 71] width 104 height 30
click at [1132, 435] on icon at bounding box center [1137, 437] width 10 height 10
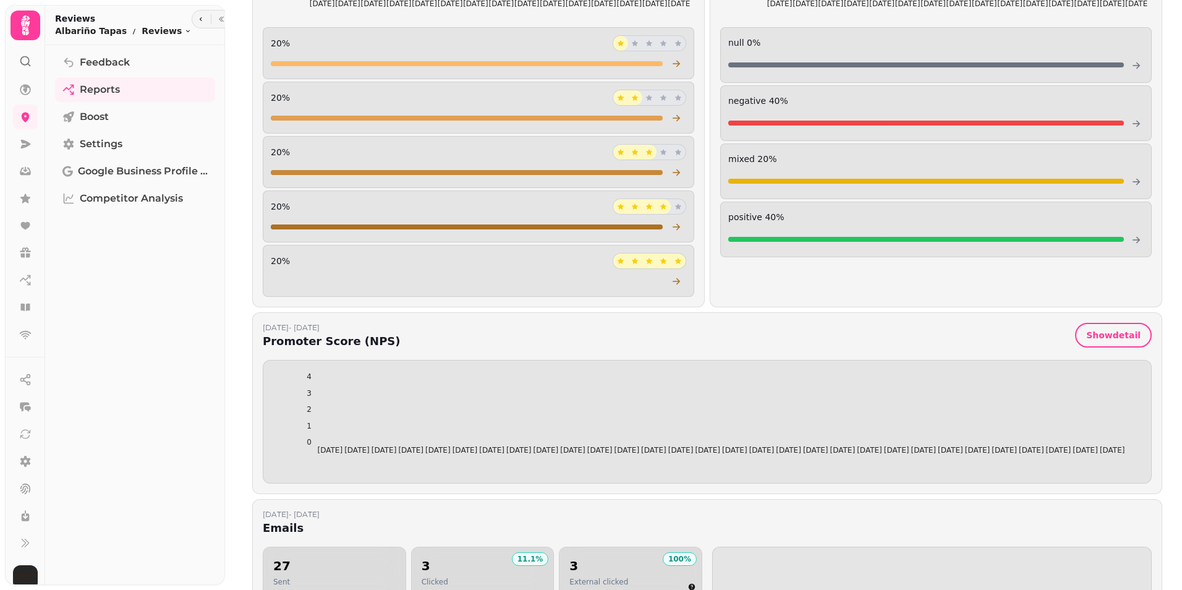
scroll to position [264, 0]
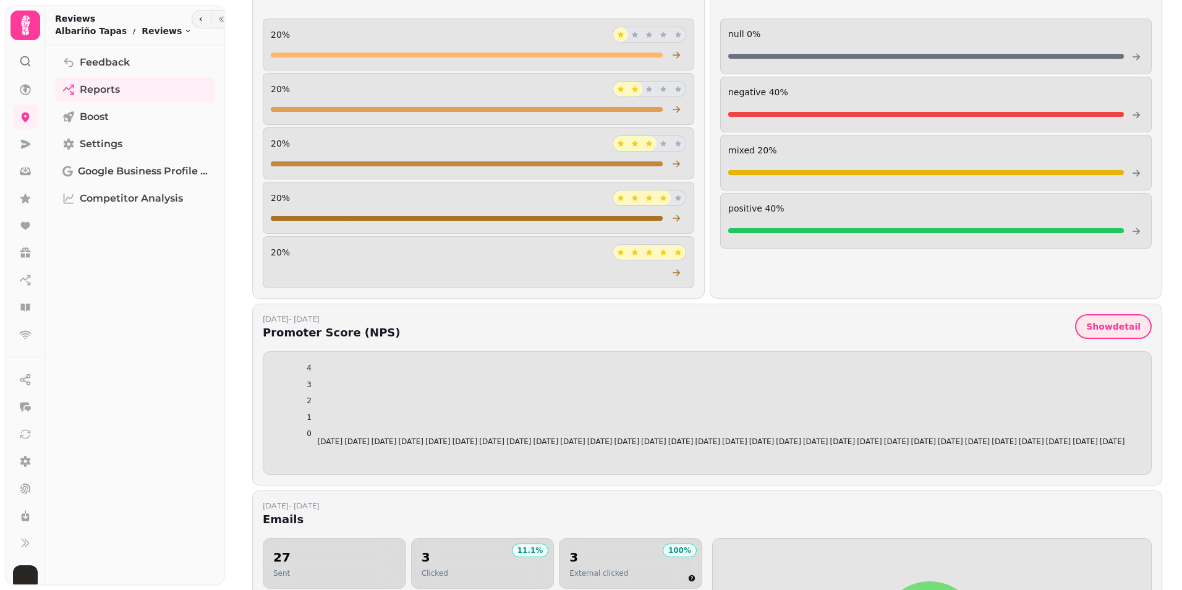
click at [1107, 327] on span "Show detail" at bounding box center [1113, 326] width 54 height 9
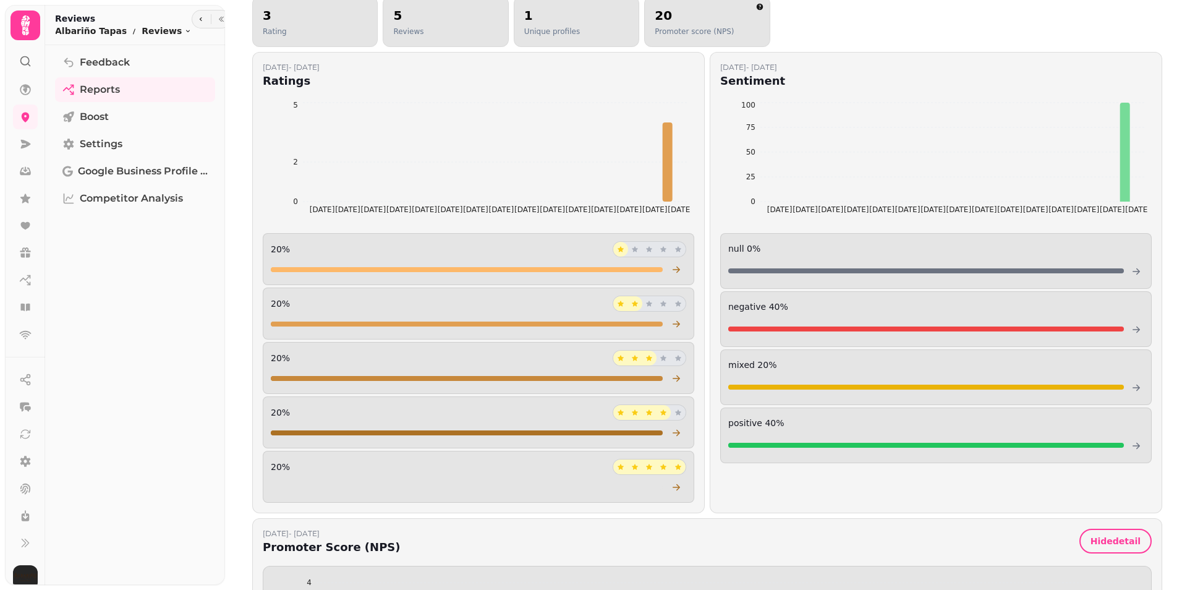
scroll to position [0, 0]
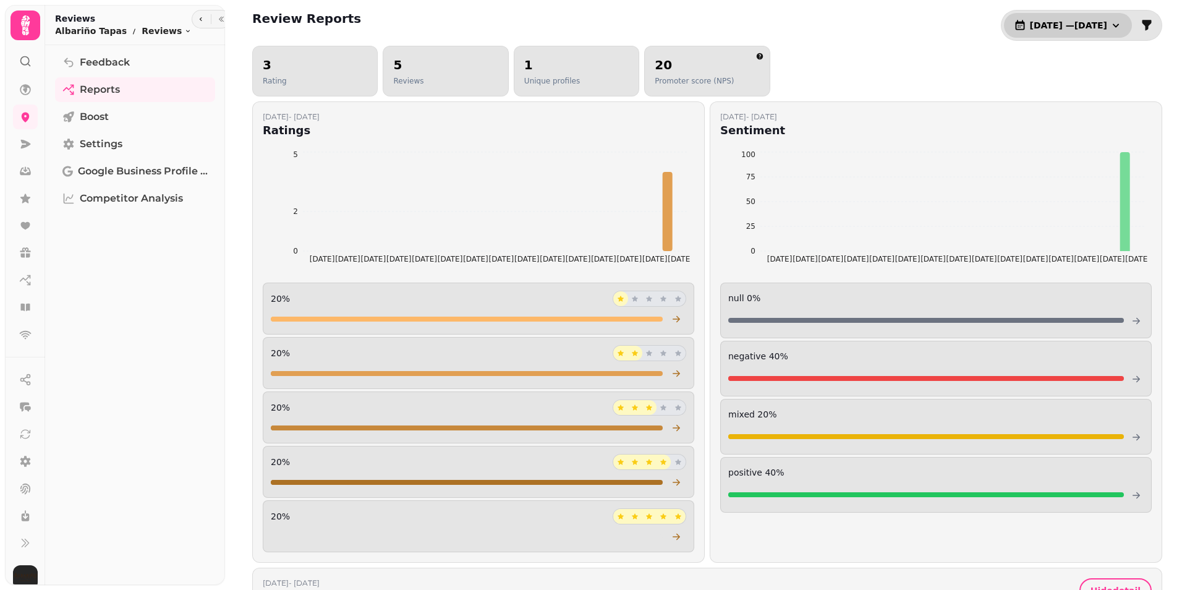
click at [1110, 25] on icon "button" at bounding box center [1116, 25] width 12 height 12
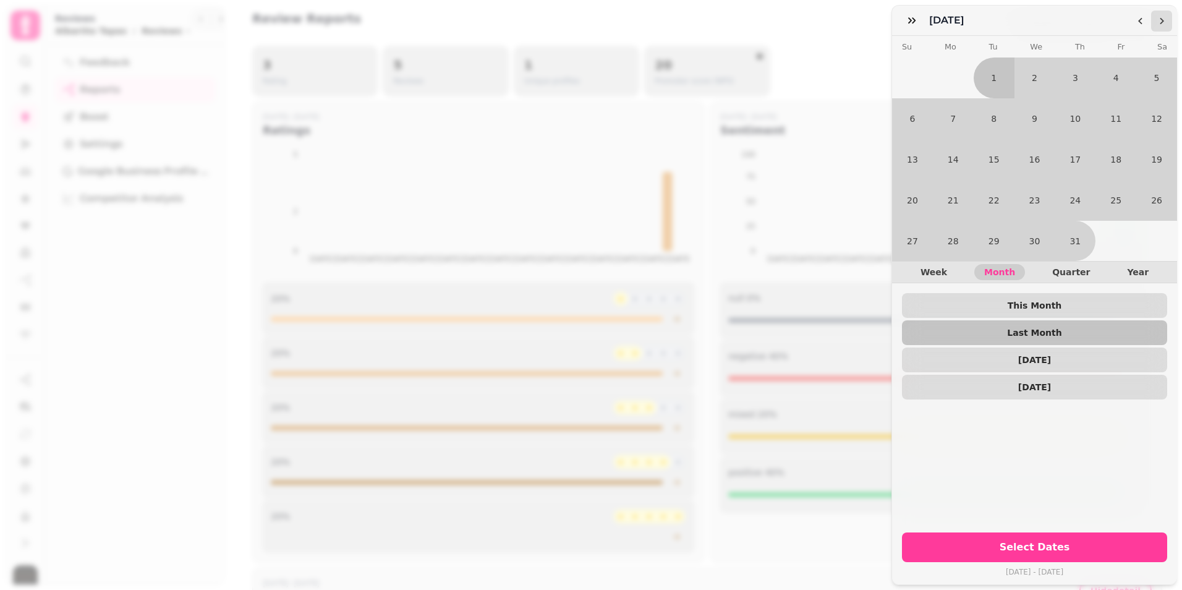
click at [1159, 19] on icon "Go to the Next Month" at bounding box center [1162, 21] width 10 height 10
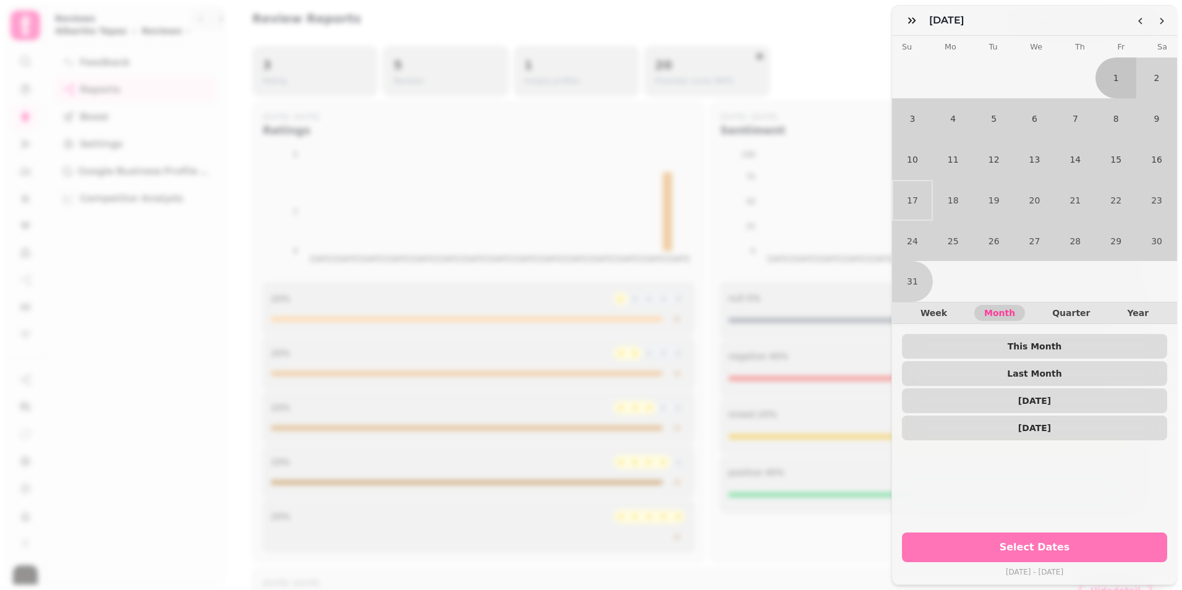
click at [1044, 544] on span "Select Dates" at bounding box center [1035, 547] width 236 height 10
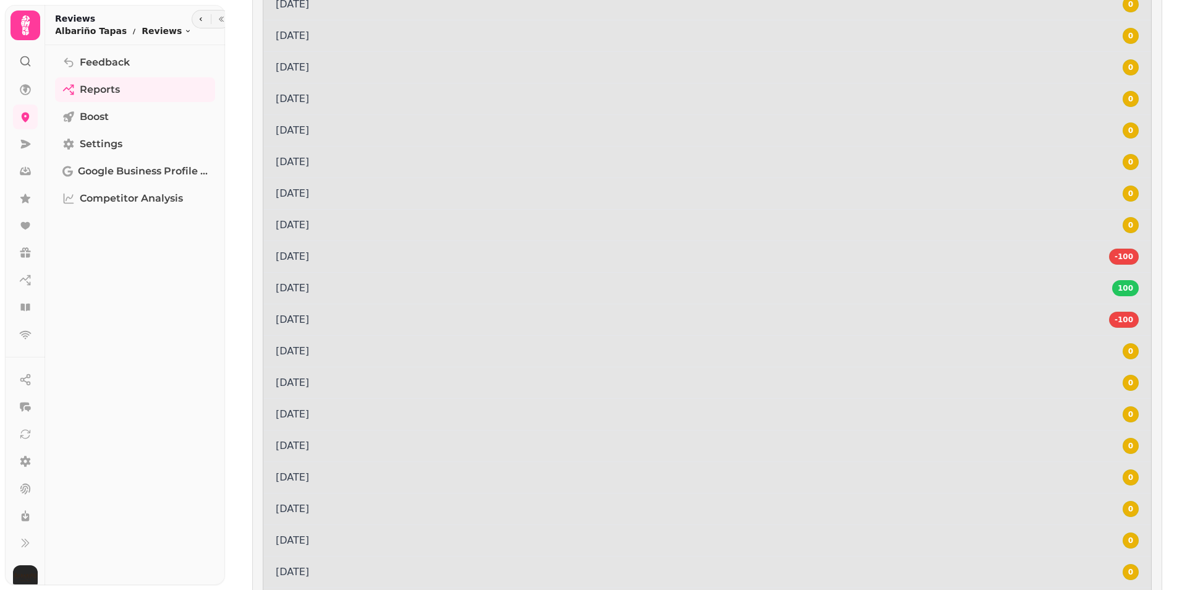
scroll to position [1039, 0]
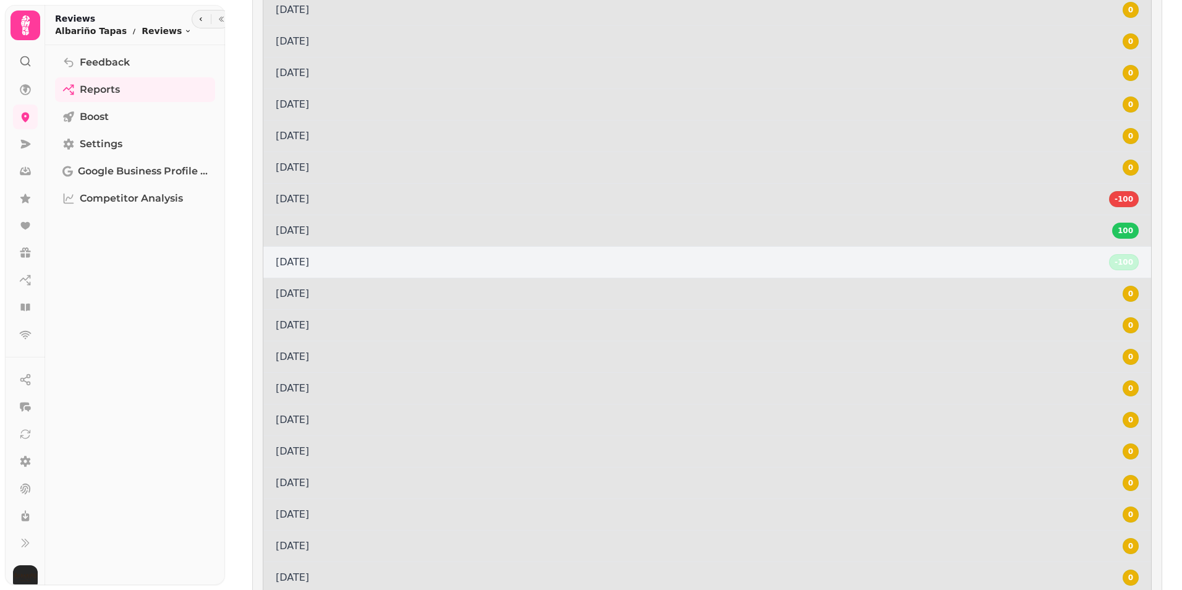
click at [1113, 262] on div "-100" at bounding box center [1124, 262] width 30 height 16
click at [1110, 260] on div "-100" at bounding box center [1124, 262] width 30 height 16
drag, startPoint x: 1110, startPoint y: 260, endPoint x: 1091, endPoint y: 261, distance: 19.2
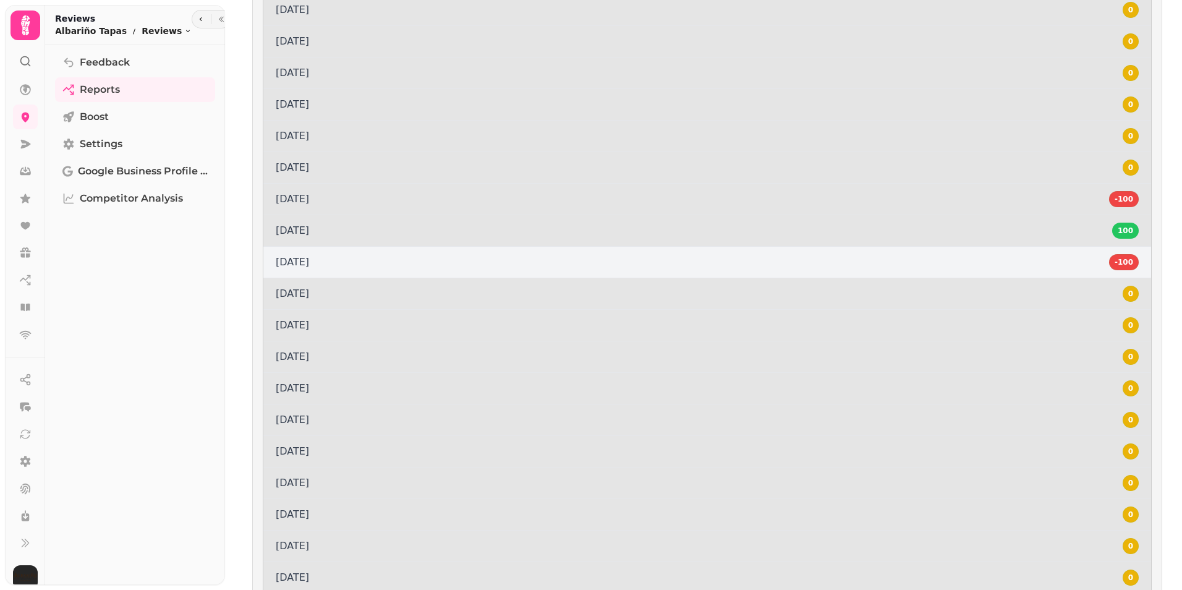
click at [1091, 261] on div "13 Aug, 2025 -100" at bounding box center [707, 262] width 888 height 32
drag, startPoint x: 1091, startPoint y: 261, endPoint x: 1089, endPoint y: 273, distance: 12.5
click at [1089, 273] on div "13 Aug, 2025 -100" at bounding box center [707, 262] width 888 height 32
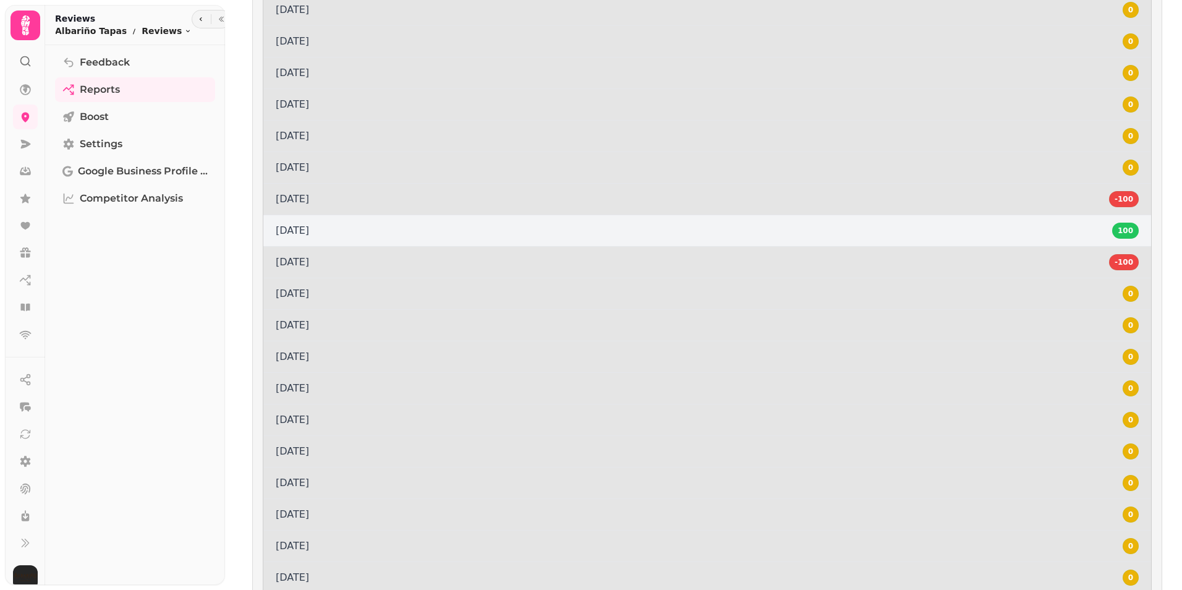
click at [1099, 233] on div "14 Aug, 2025 100" at bounding box center [707, 231] width 888 height 32
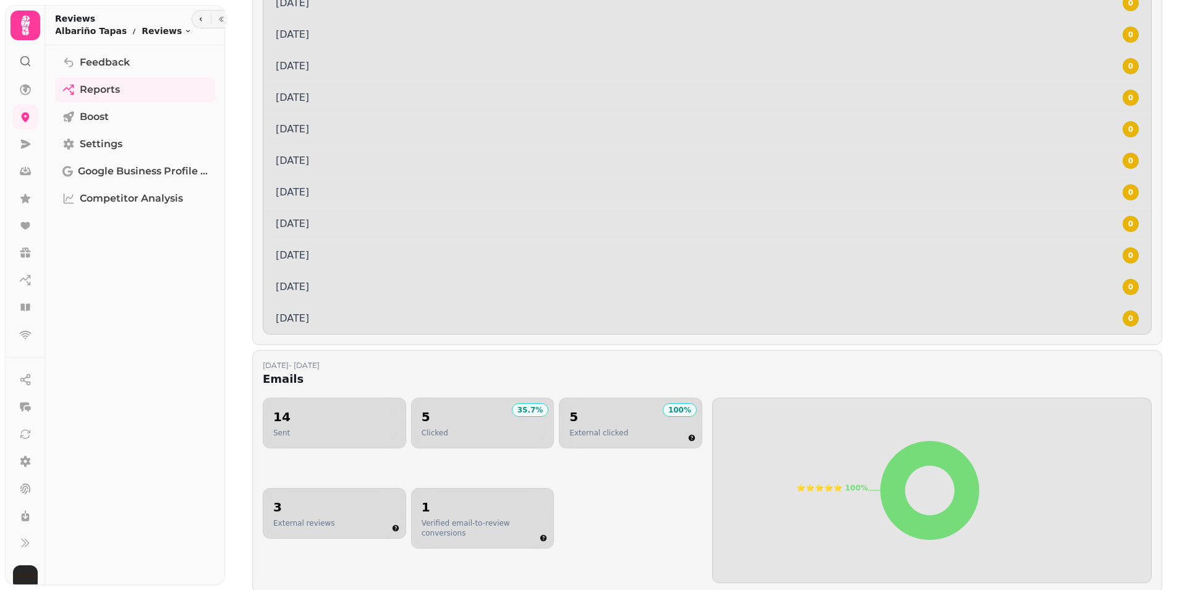
scroll to position [1358, 0]
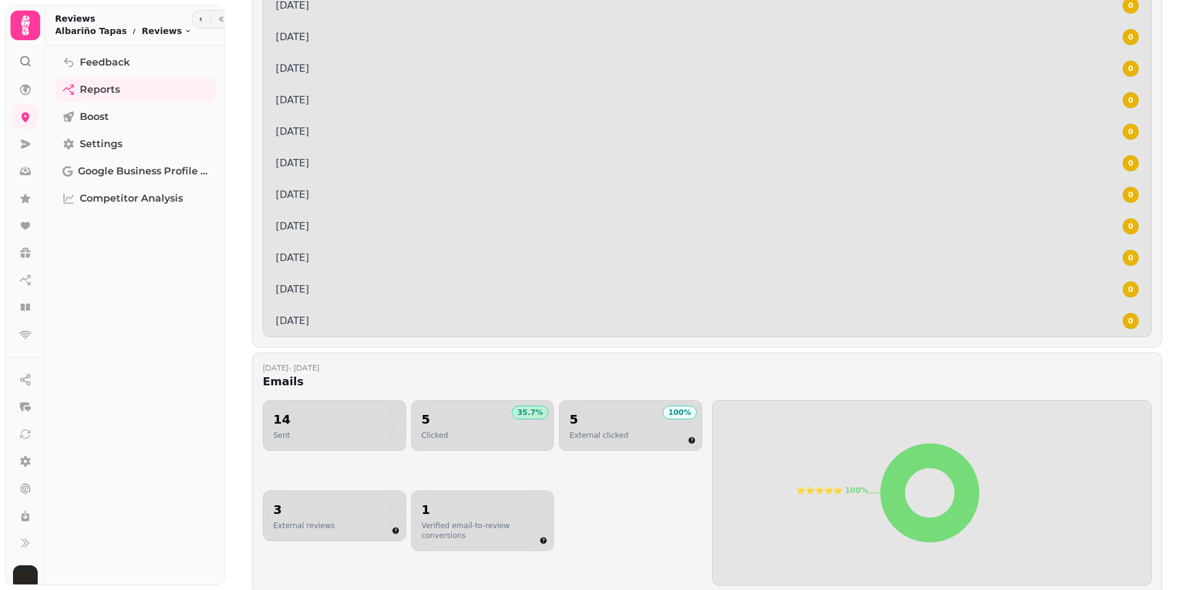
click at [522, 414] on p "35.7 %" at bounding box center [531, 412] width 26 height 10
click at [540, 538] on icon "button" at bounding box center [543, 540] width 7 height 7
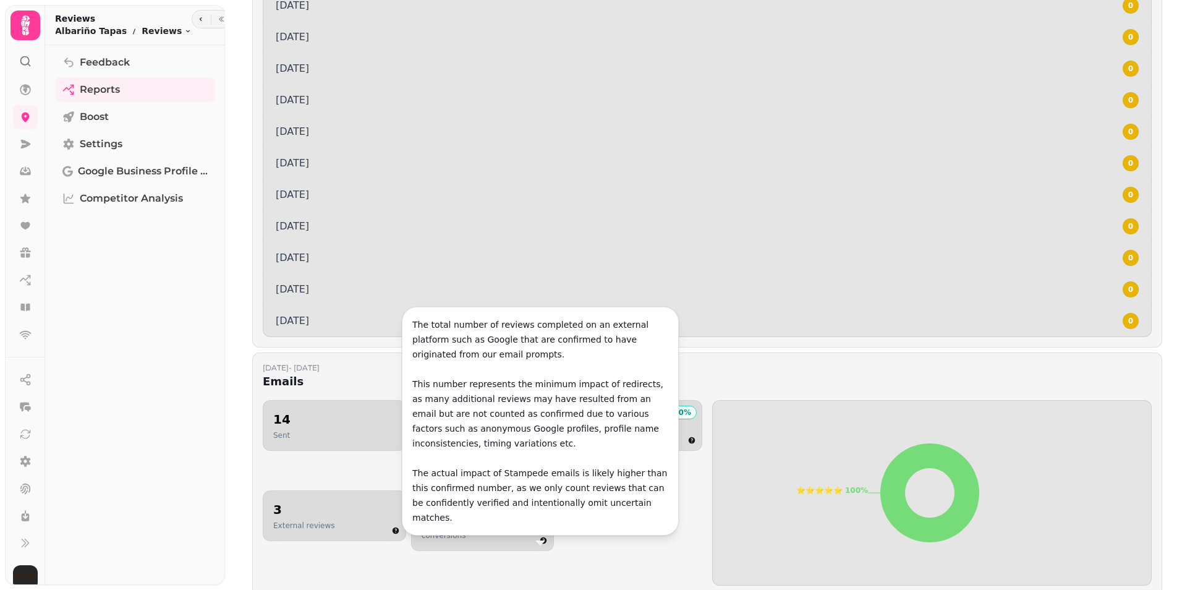
click at [597, 527] on div "14 Sent 35.7 % 5 Clicked 100 % 5 External clicked 3 External reviews 1 Verified…" at bounding box center [483, 492] width 440 height 185
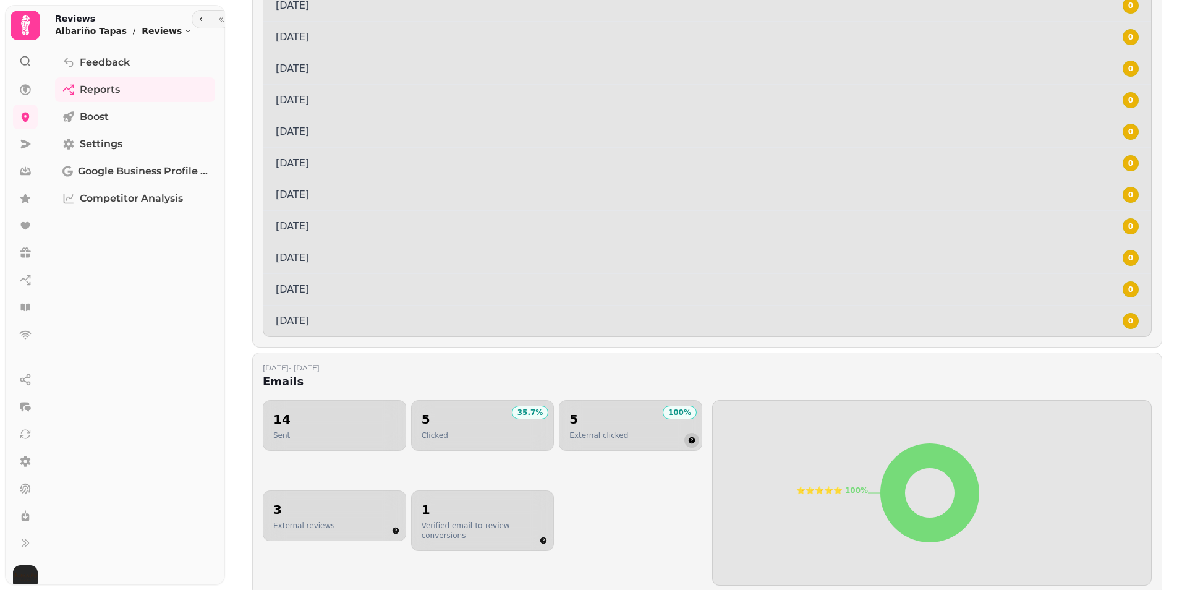
click at [689, 440] on icon "button" at bounding box center [692, 440] width 7 height 7
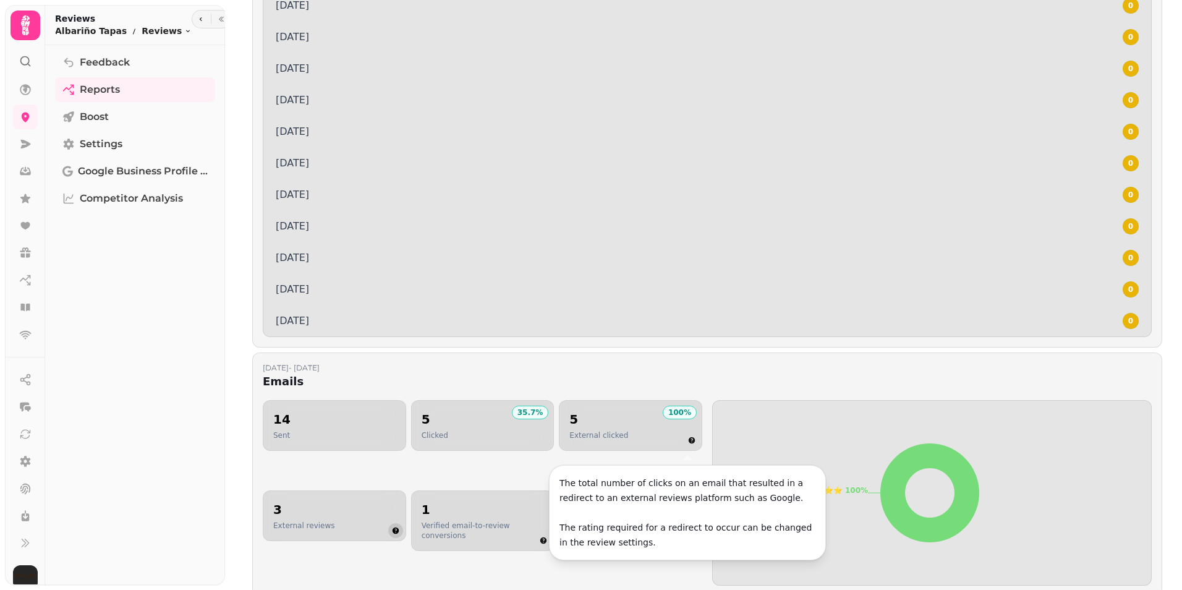
click at [392, 534] on icon "button" at bounding box center [395, 530] width 7 height 7
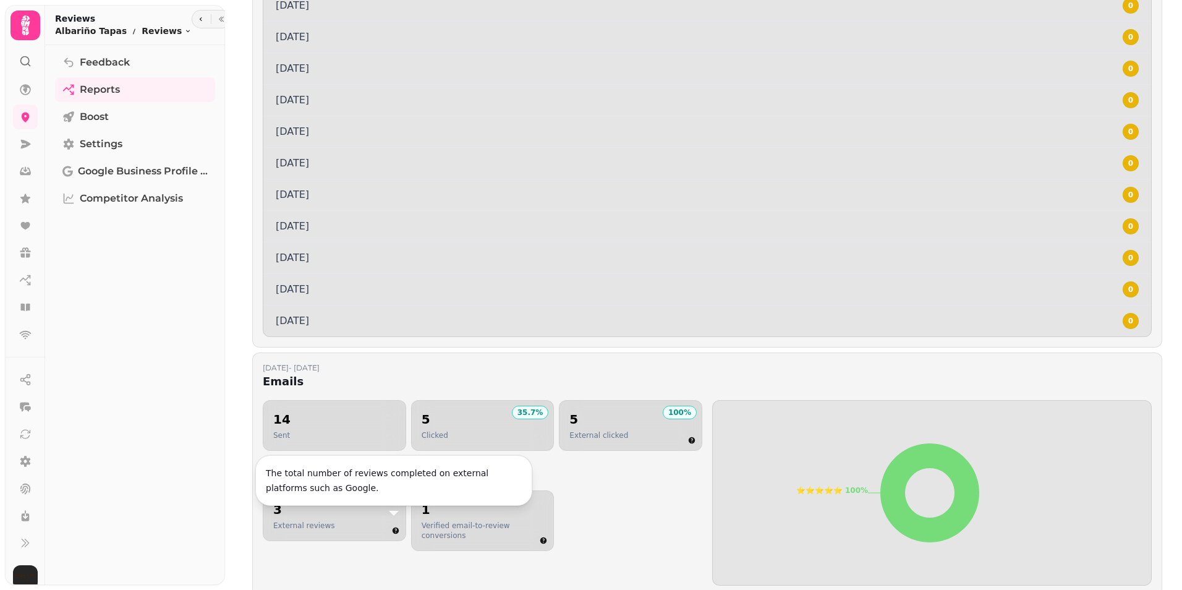
click at [383, 554] on div "14 Sent 35.7 % 5 Clicked 100 % 5 External clicked 3 External reviews 1 Verified…" at bounding box center [483, 492] width 440 height 185
